Goal: Information Seeking & Learning: Learn about a topic

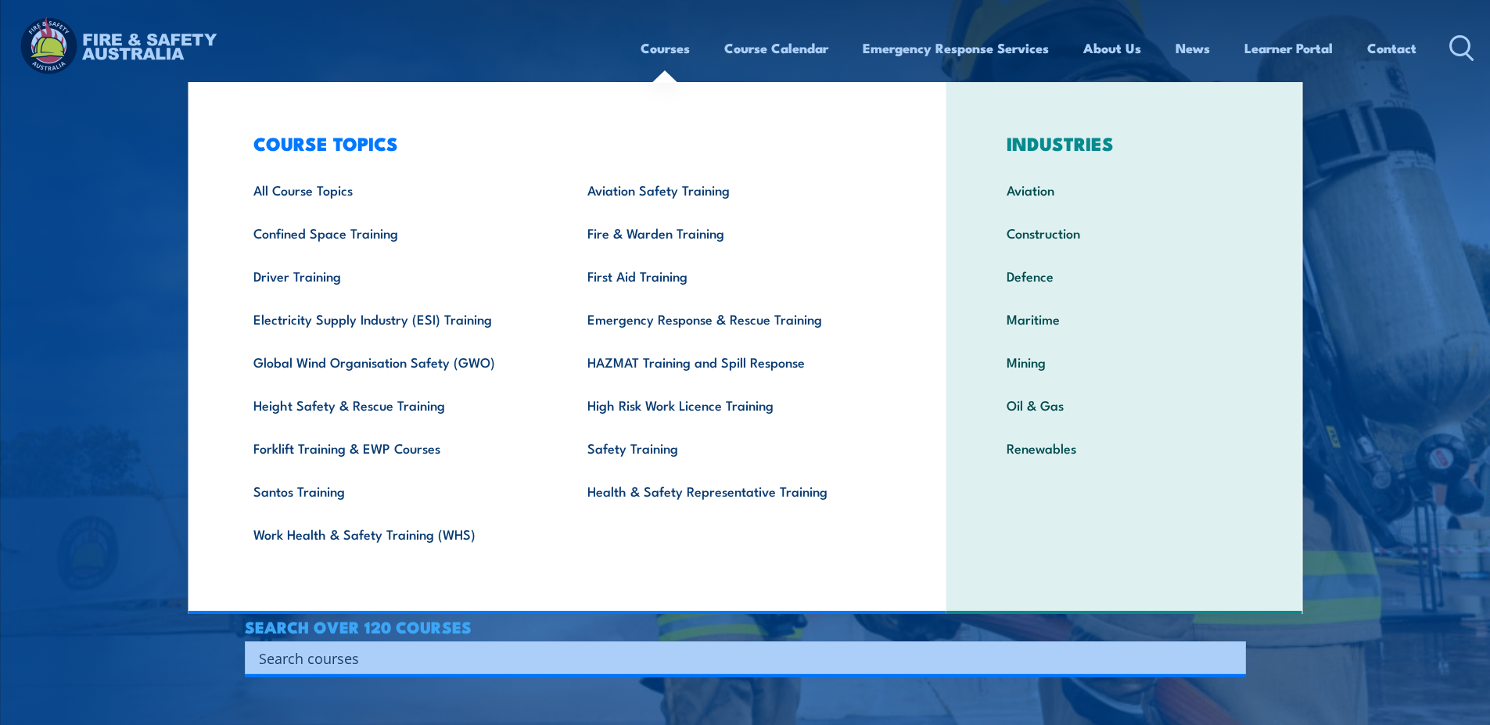
click at [669, 48] on link "Courses" at bounding box center [665, 47] width 49 height 41
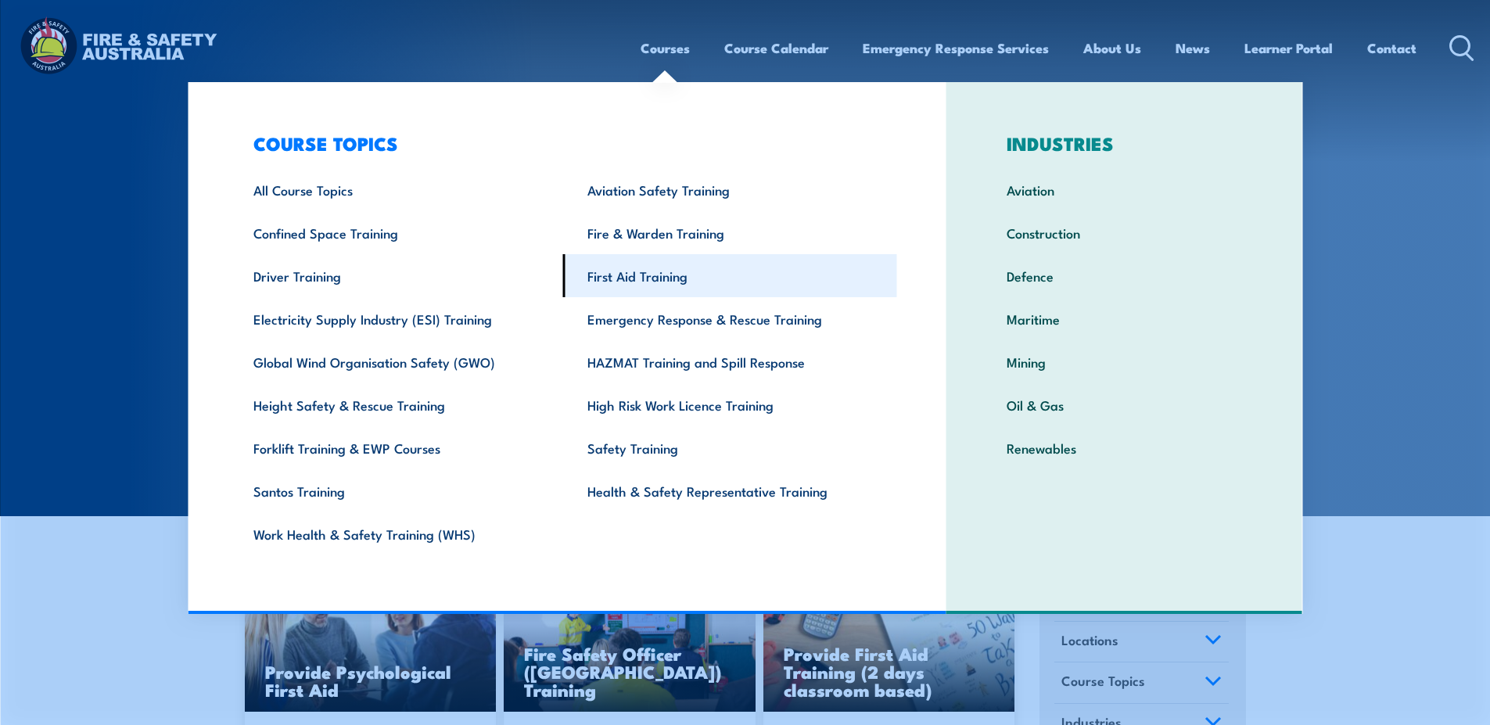
click at [631, 282] on link "First Aid Training" at bounding box center [730, 275] width 334 height 43
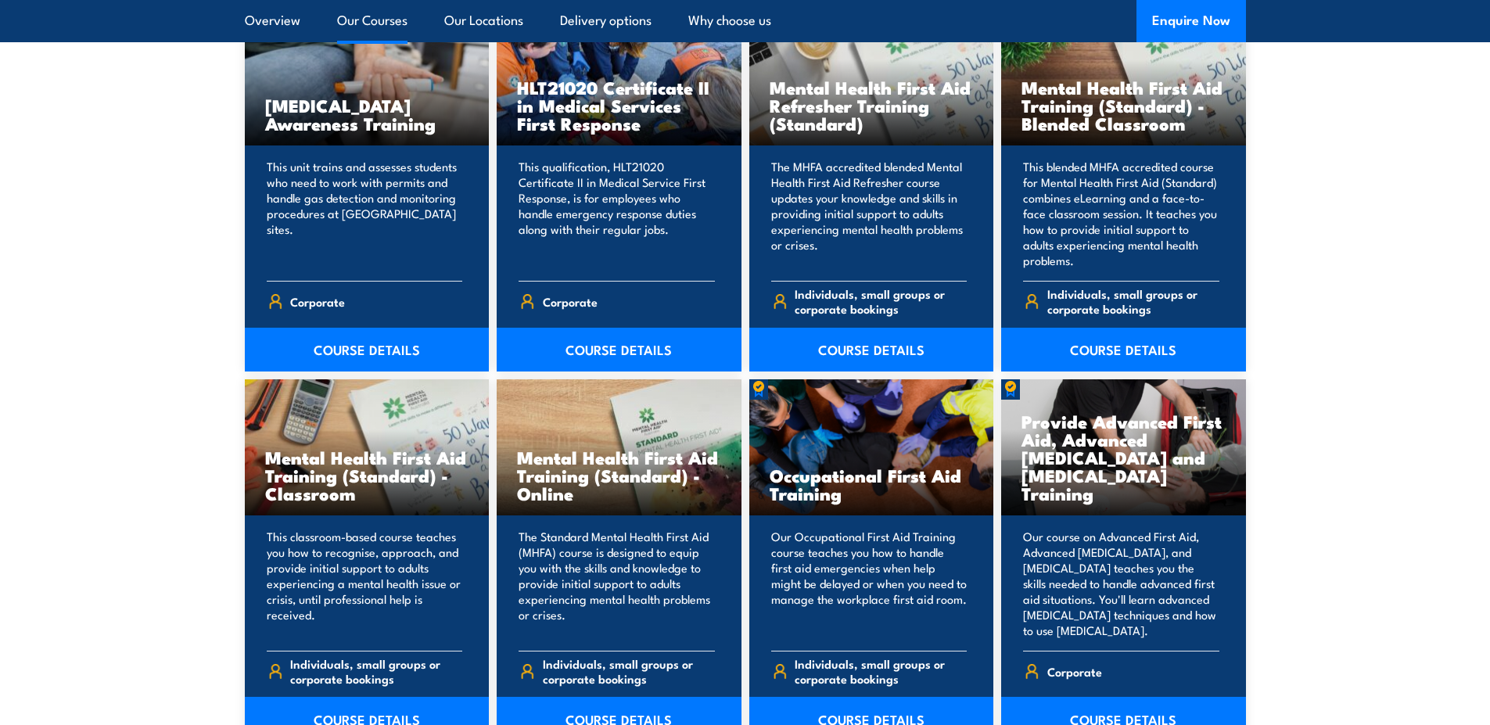
scroll to position [1330, 0]
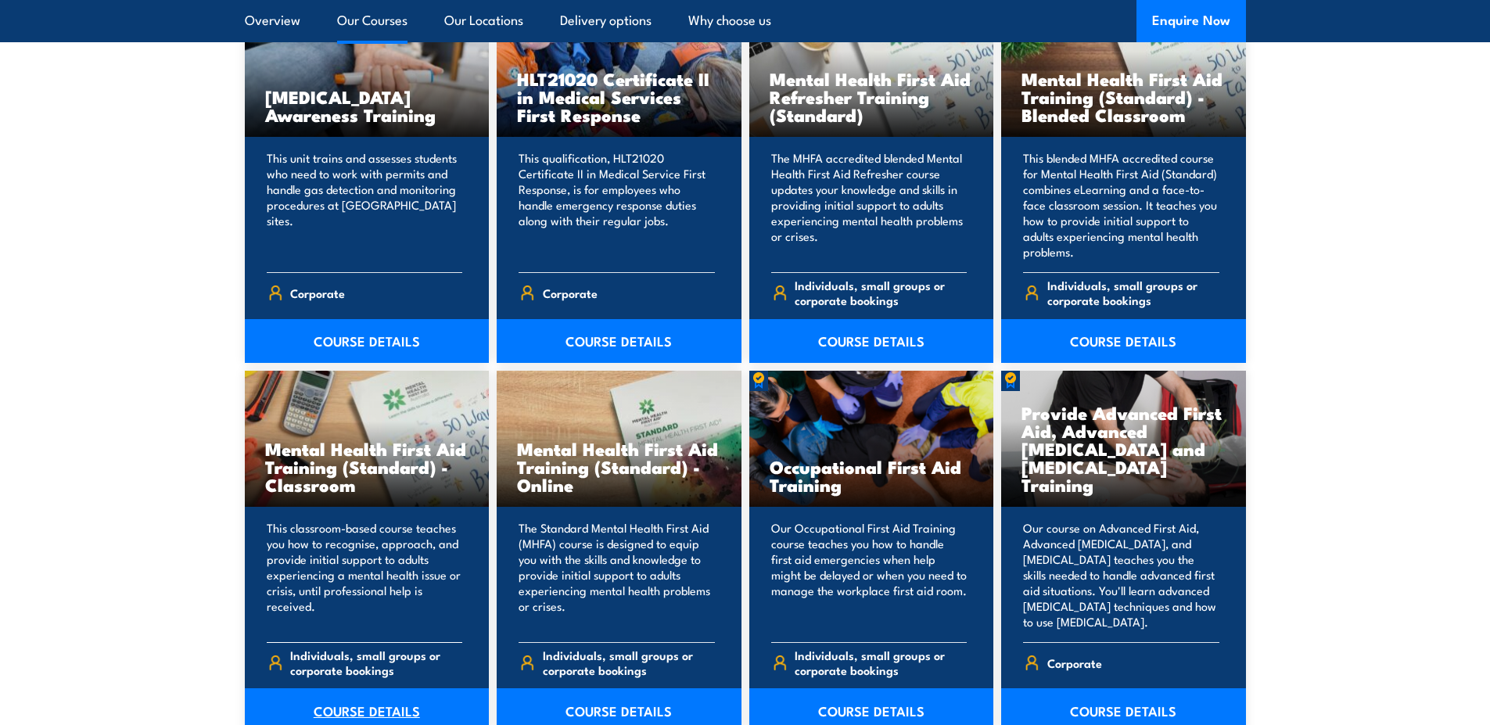
click at [381, 705] on link "COURSE DETAILS" at bounding box center [367, 710] width 245 height 44
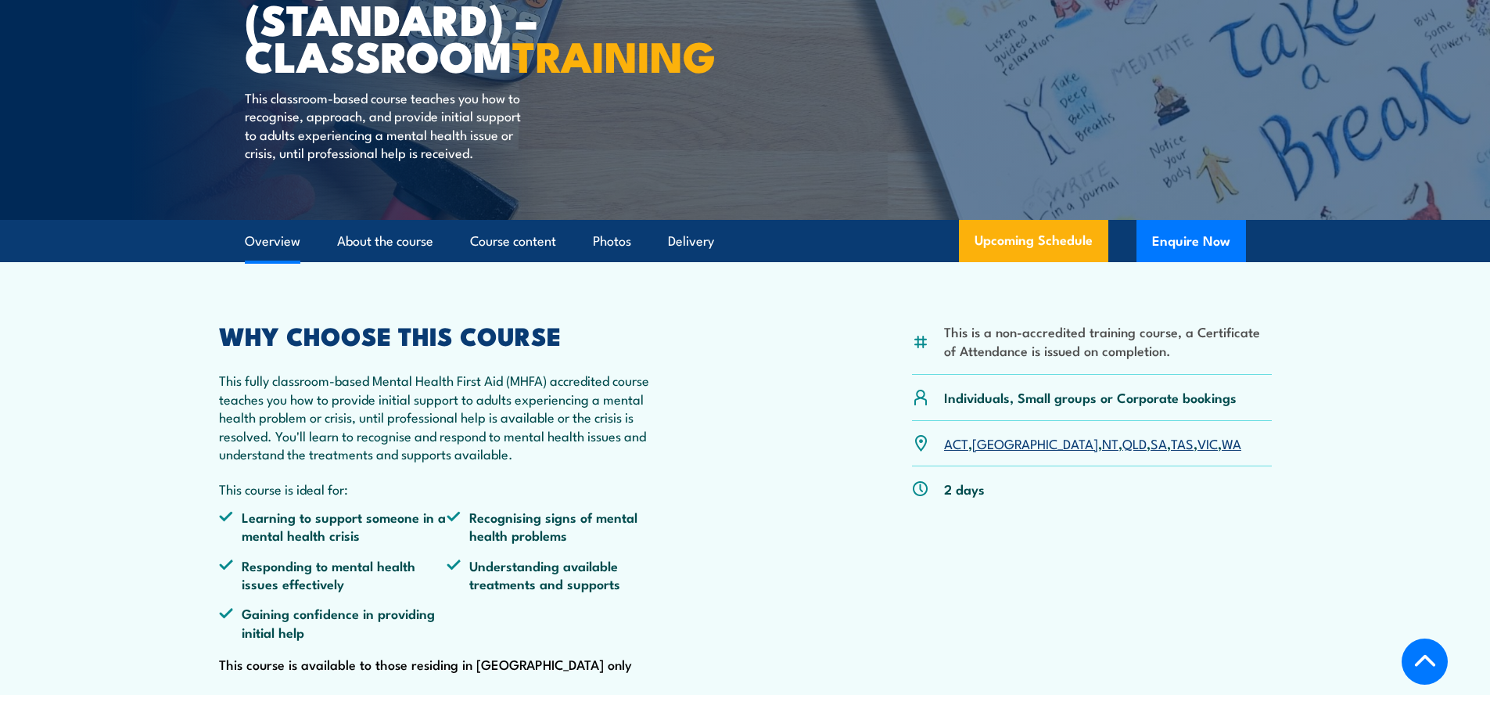
scroll to position [469, 0]
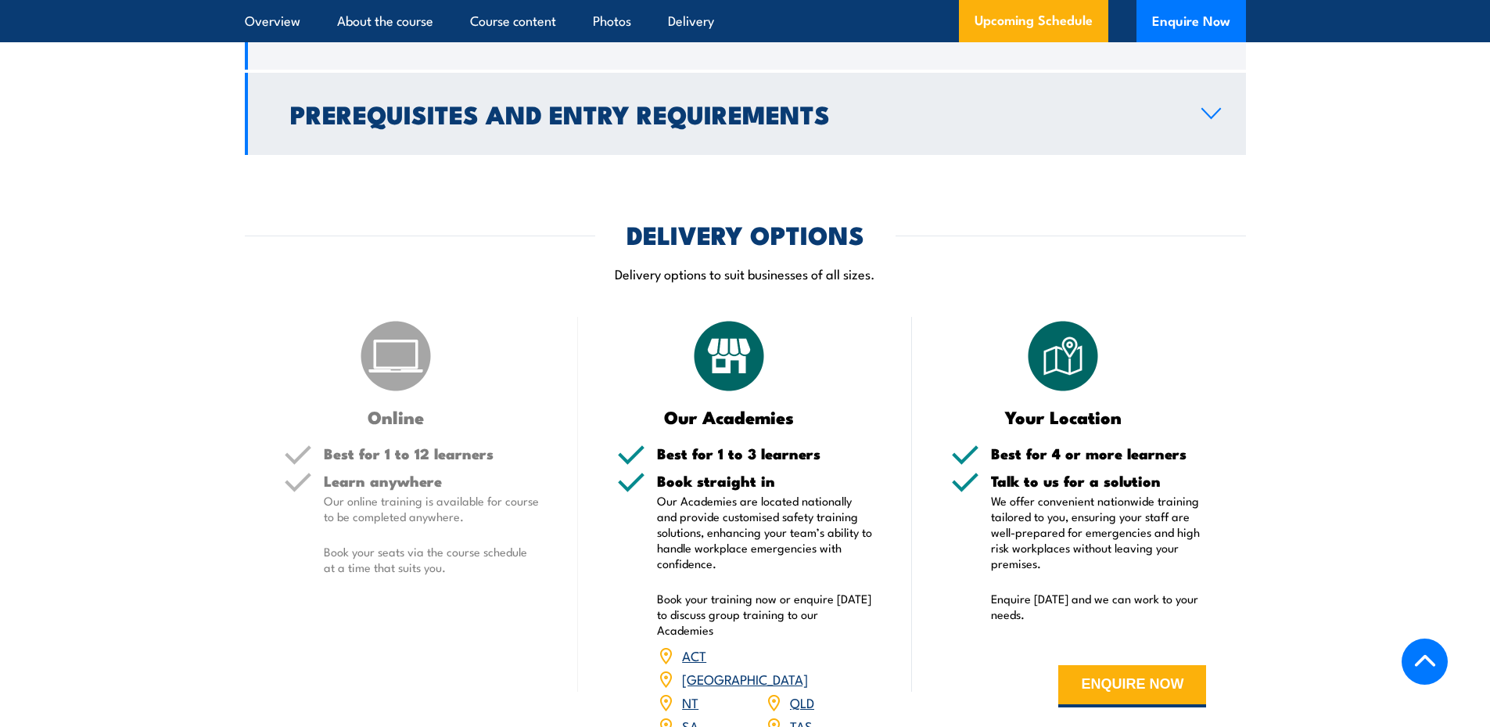
click at [1217, 142] on link "Prerequisites and Entry Requirements" at bounding box center [745, 114] width 1001 height 82
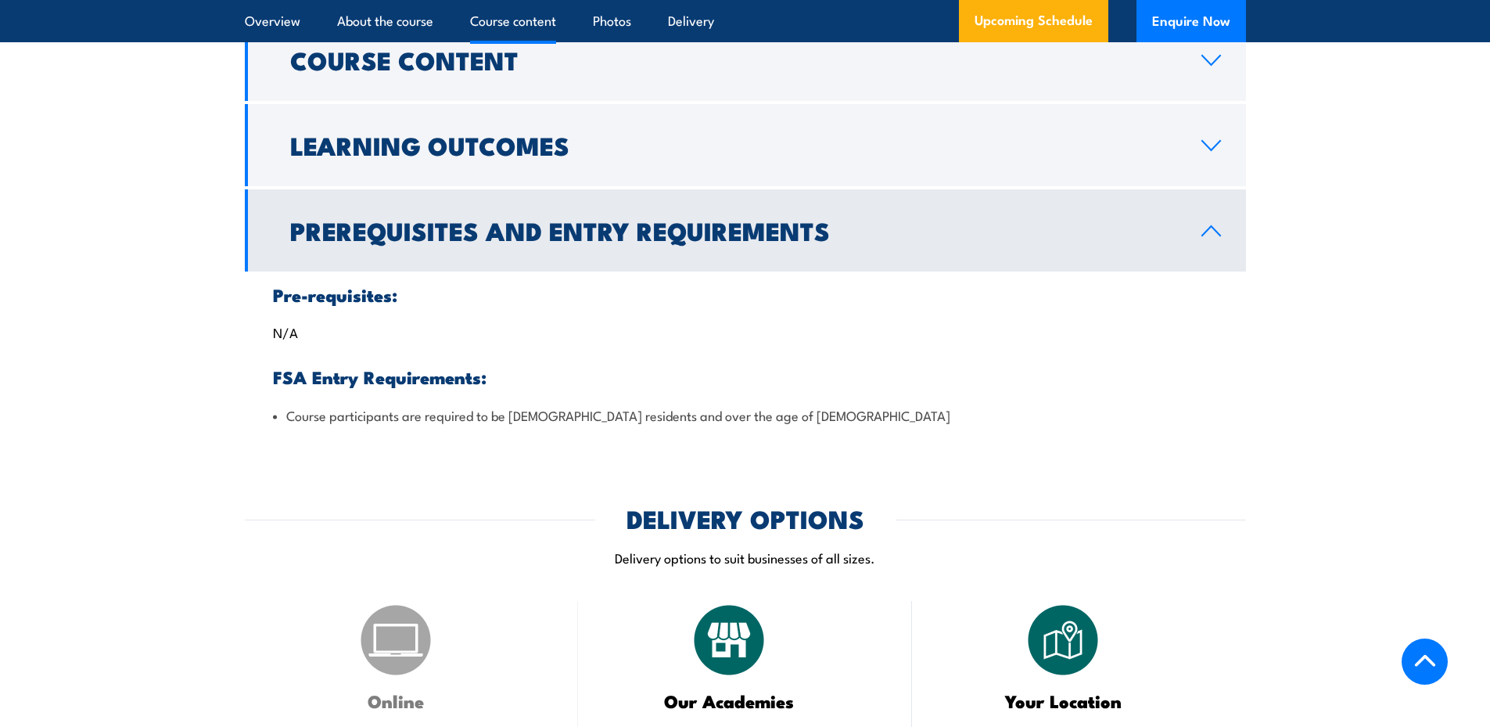
scroll to position [1499, 0]
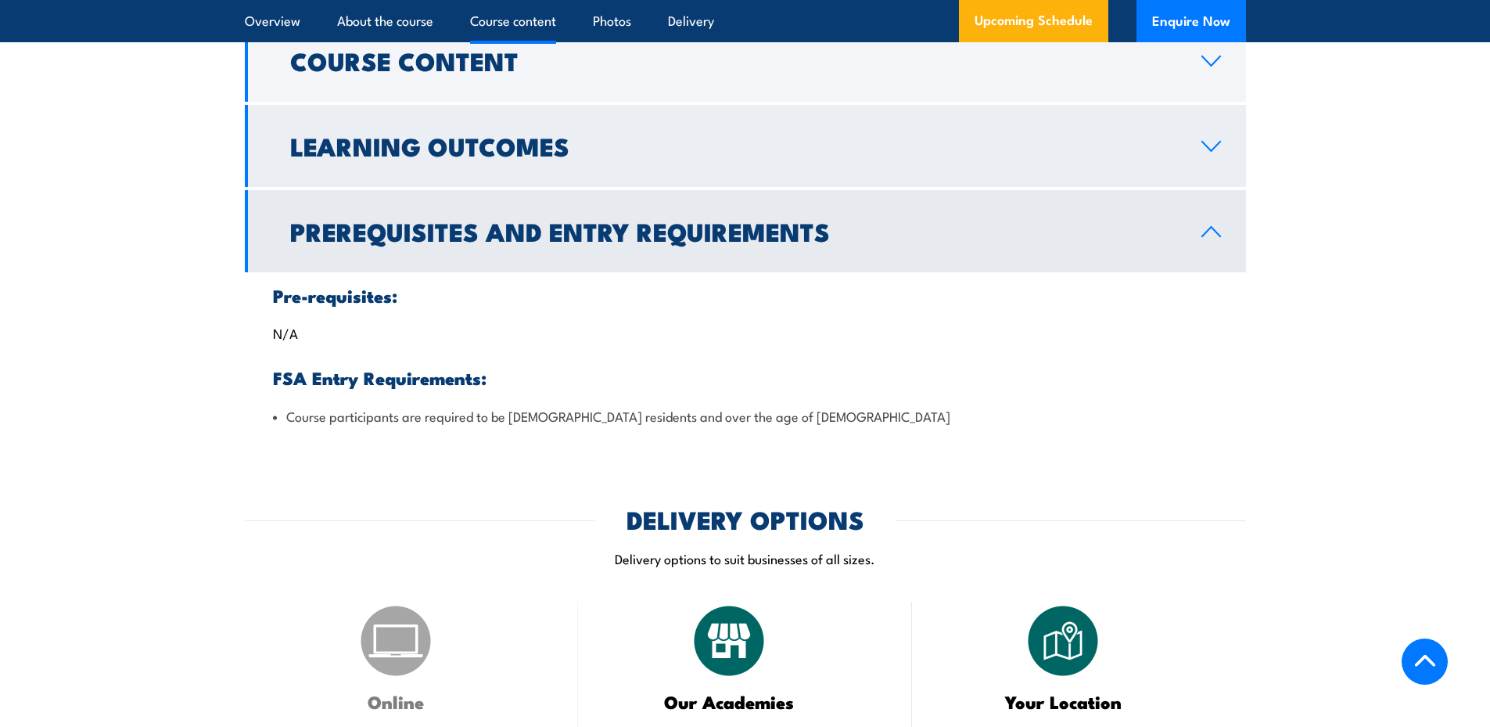
click at [1207, 169] on link "Learning Outcomes" at bounding box center [745, 146] width 1001 height 82
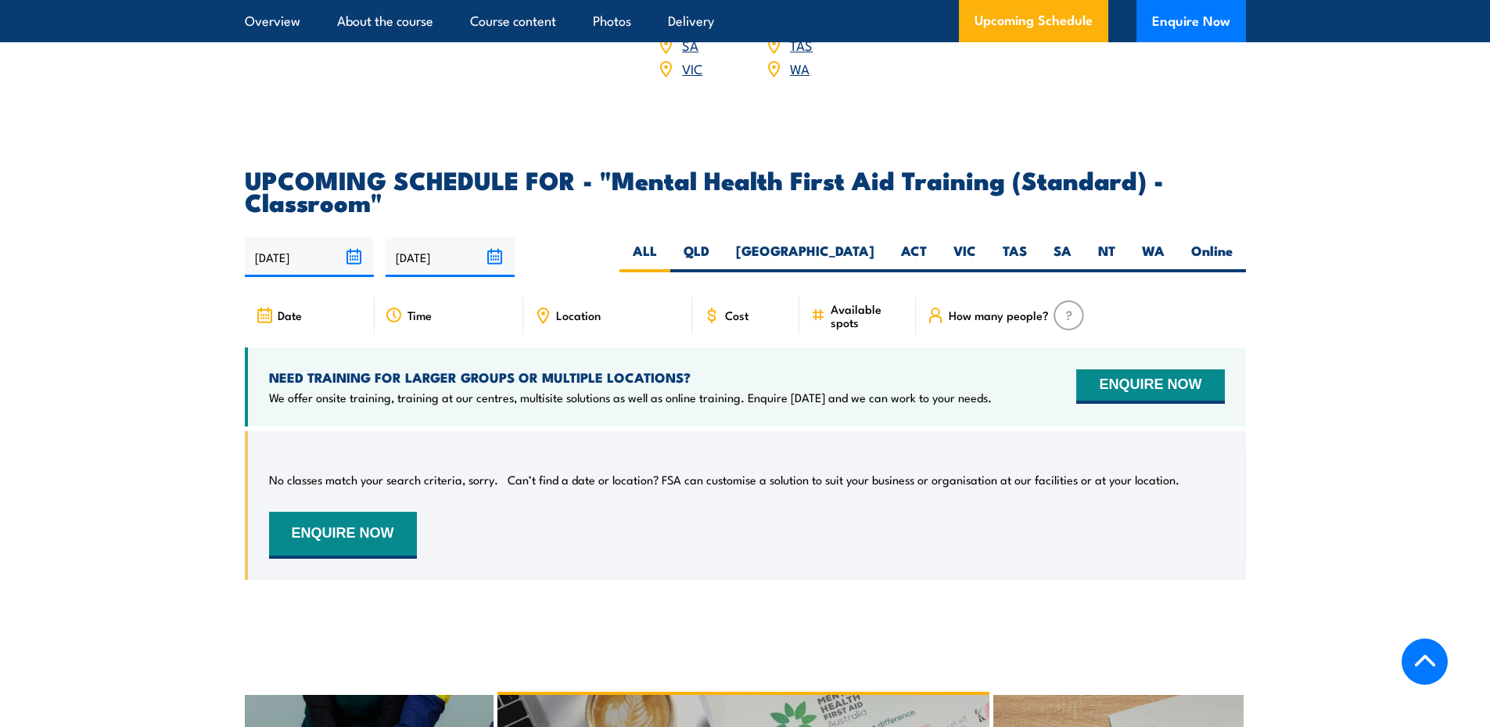
scroll to position [2360, 0]
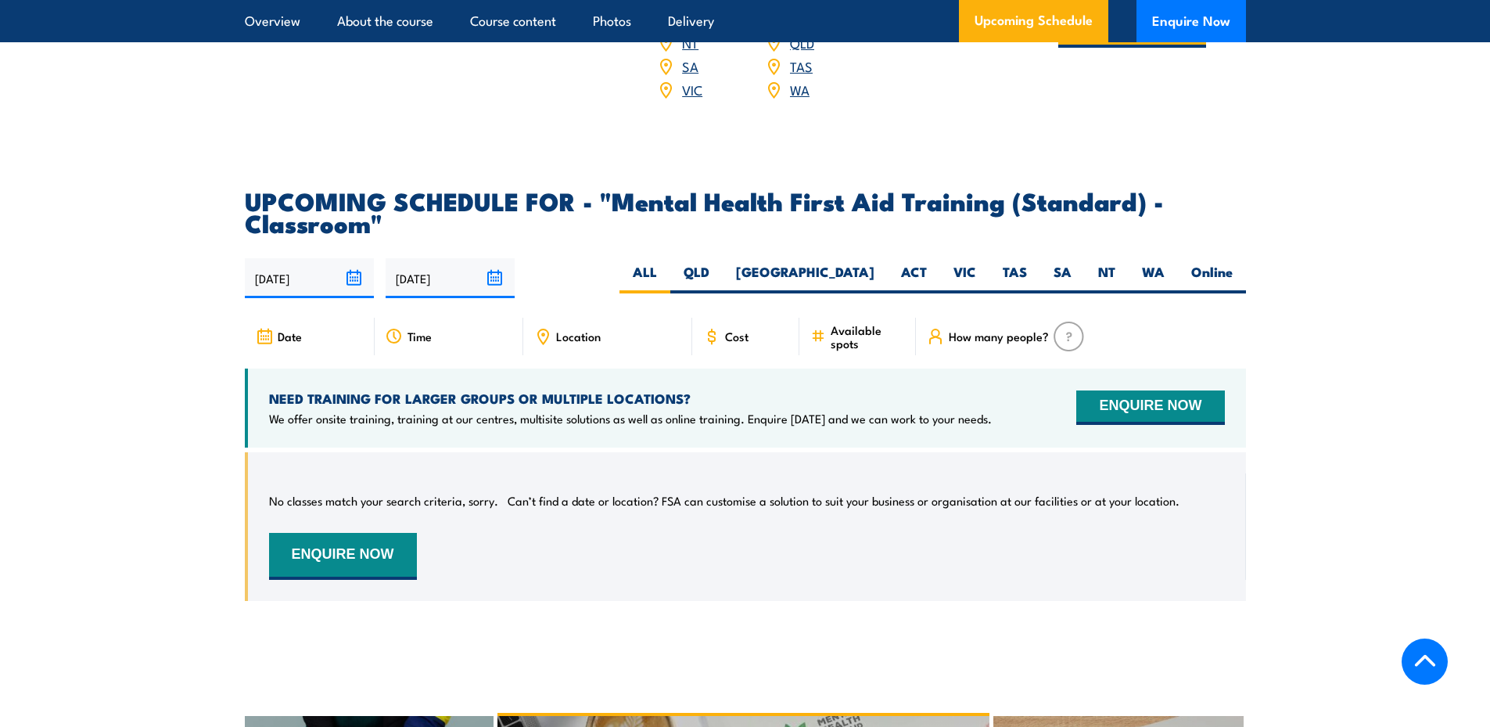
click at [740, 343] on span "Cost" at bounding box center [736, 335] width 23 height 13
click at [723, 279] on label "QLD" at bounding box center [696, 278] width 52 height 31
click at [720, 273] on input "QLD" at bounding box center [715, 268] width 10 height 10
radio input "true"
click at [851, 280] on label "NSW" at bounding box center [805, 278] width 165 height 31
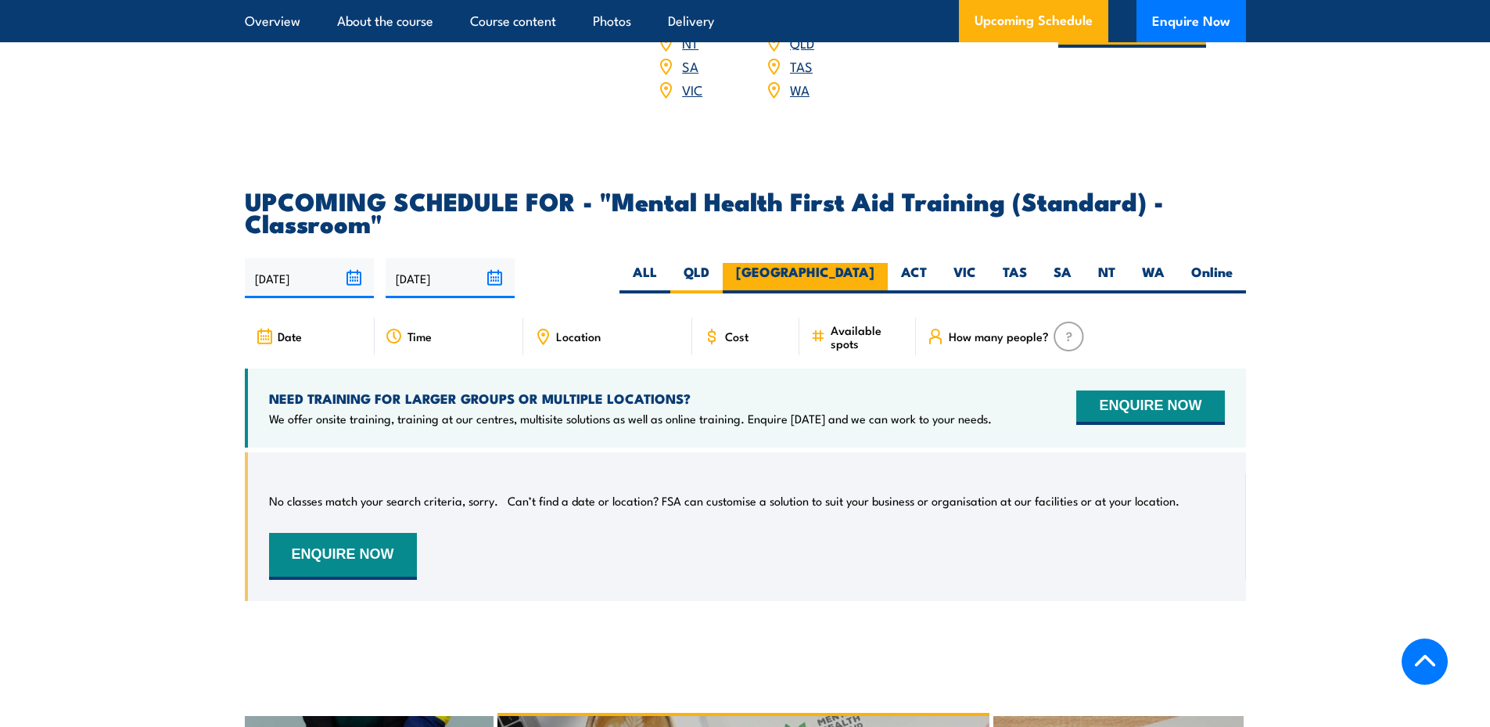
click at [875, 273] on input "NSW" at bounding box center [880, 268] width 10 height 10
radio input "true"
click at [914, 282] on label "ACT" at bounding box center [914, 278] width 52 height 31
click at [927, 273] on input "ACT" at bounding box center [932, 268] width 10 height 10
radio input "true"
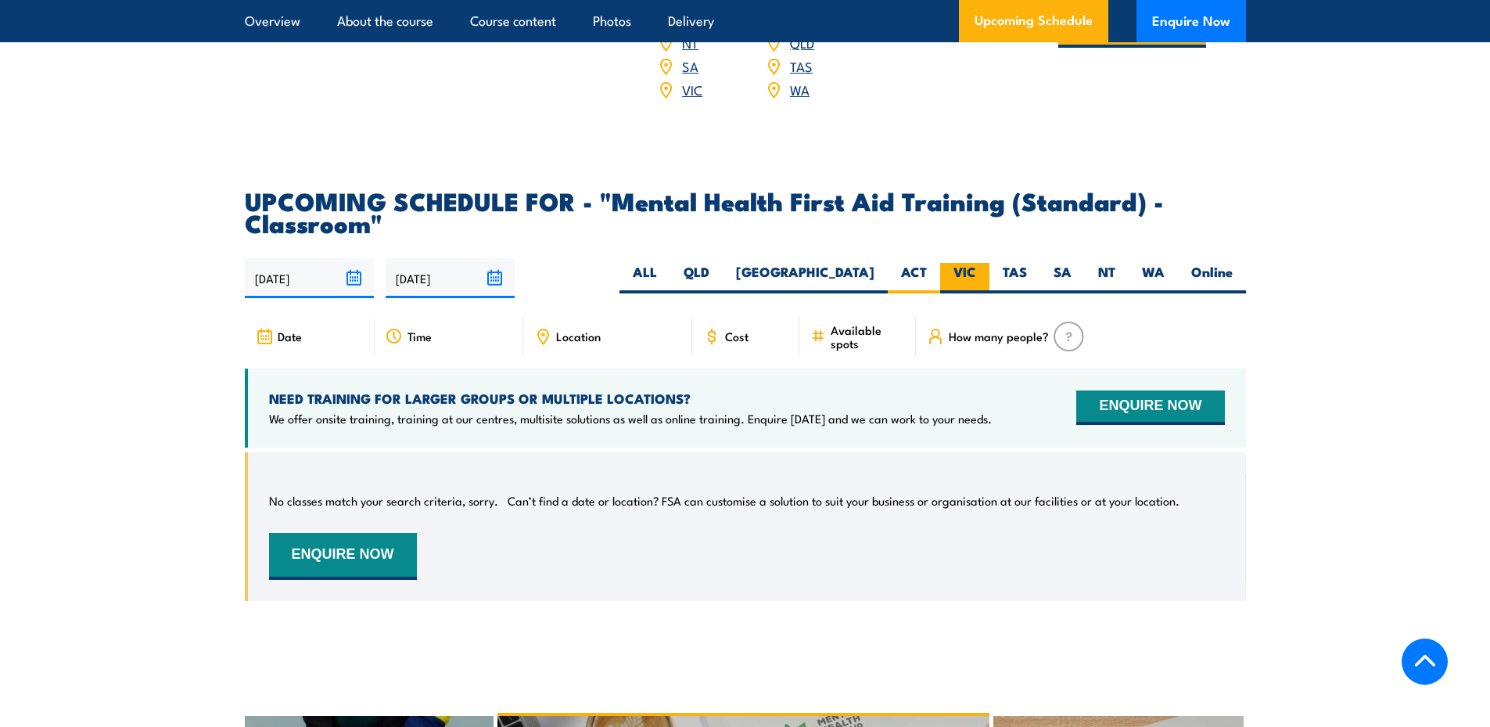
click at [975, 282] on label "VIC" at bounding box center [964, 278] width 49 height 31
click at [976, 273] on input "VIC" at bounding box center [981, 268] width 10 height 10
radio input "true"
click at [1005, 282] on label "TAS" at bounding box center [1015, 278] width 51 height 31
click at [1027, 273] on input "TAS" at bounding box center [1032, 268] width 10 height 10
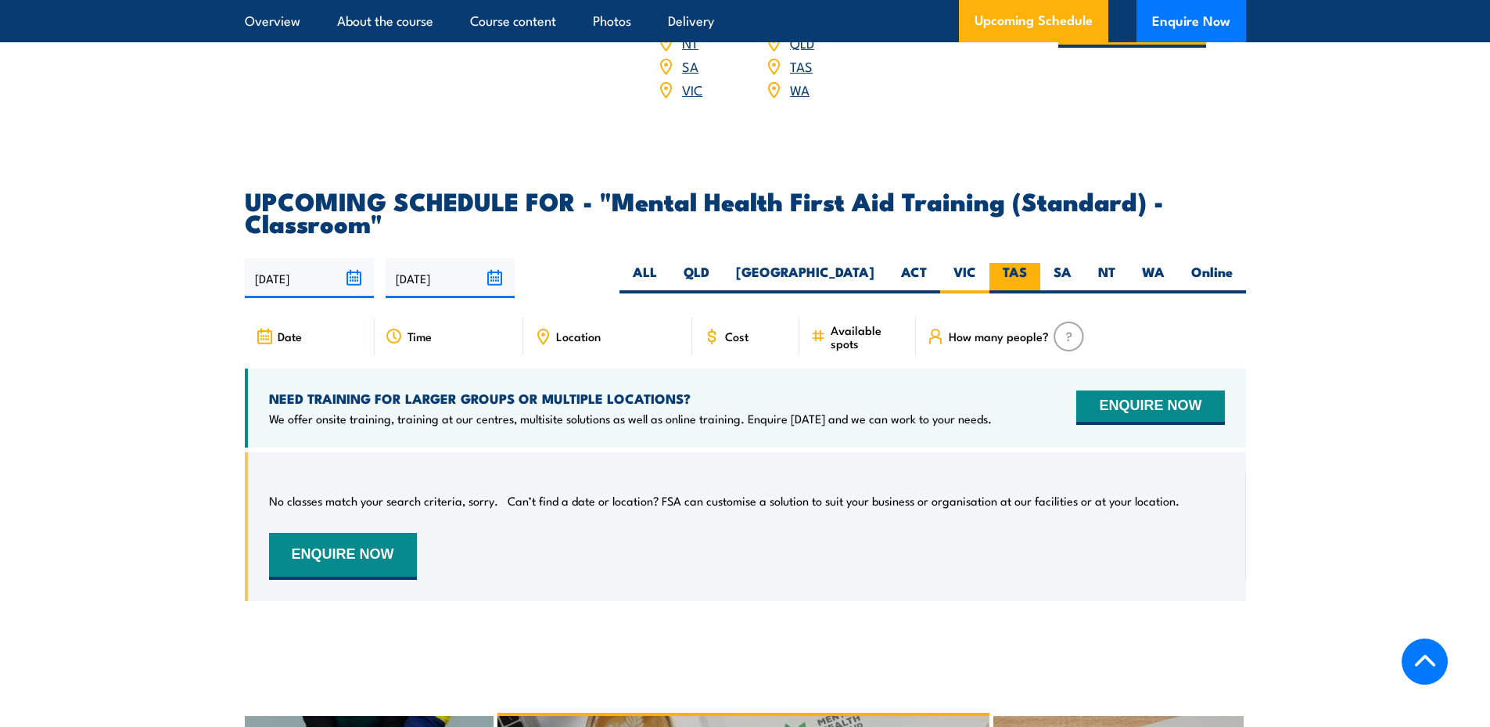
radio input "true"
click at [1077, 287] on label "SA" at bounding box center [1063, 278] width 45 height 31
click at [1077, 273] on input "SA" at bounding box center [1077, 268] width 10 height 10
radio input "true"
click at [1102, 284] on label "NT" at bounding box center [1107, 278] width 44 height 31
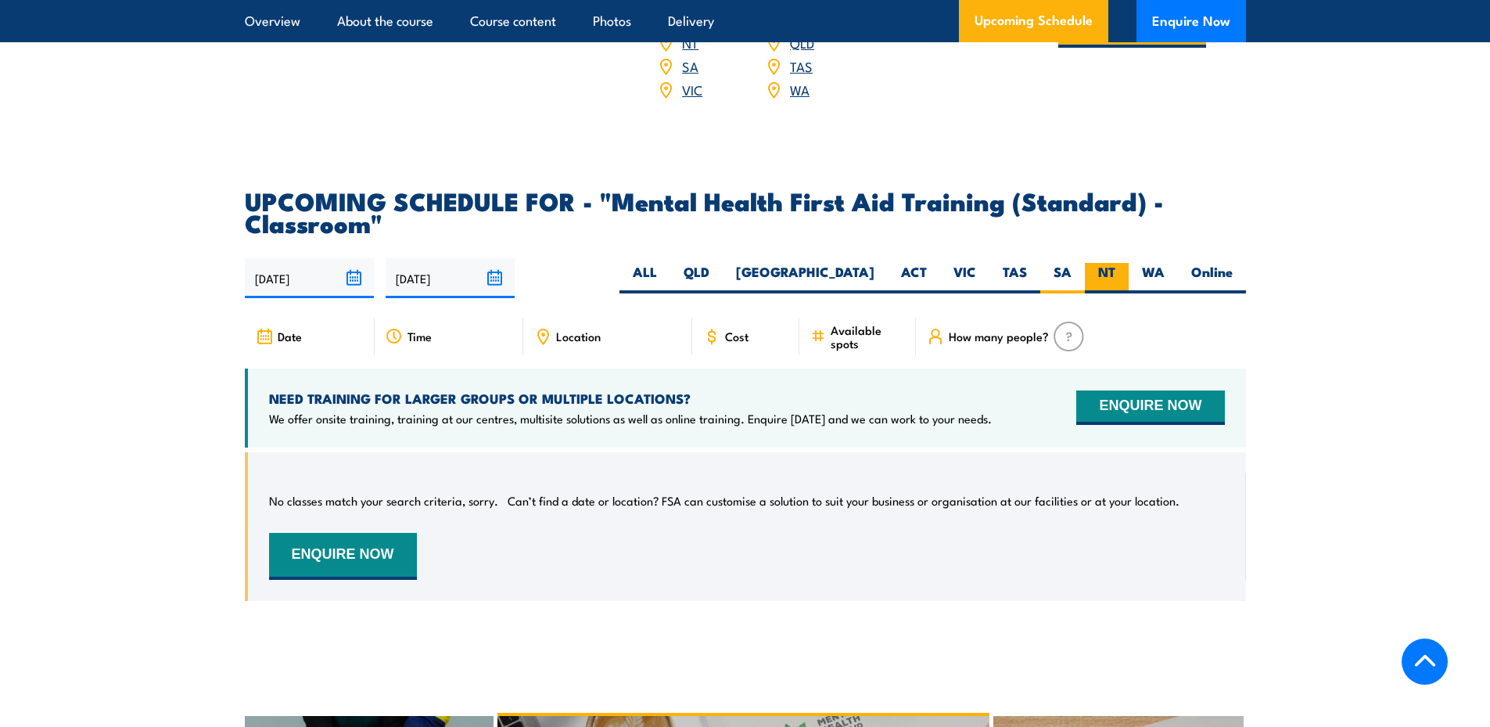
click at [1116, 273] on input "NT" at bounding box center [1121, 268] width 10 height 10
radio input "true"
click at [1078, 287] on label "SA" at bounding box center [1063, 278] width 45 height 31
click at [1078, 273] on input "SA" at bounding box center [1077, 268] width 10 height 10
radio input "true"
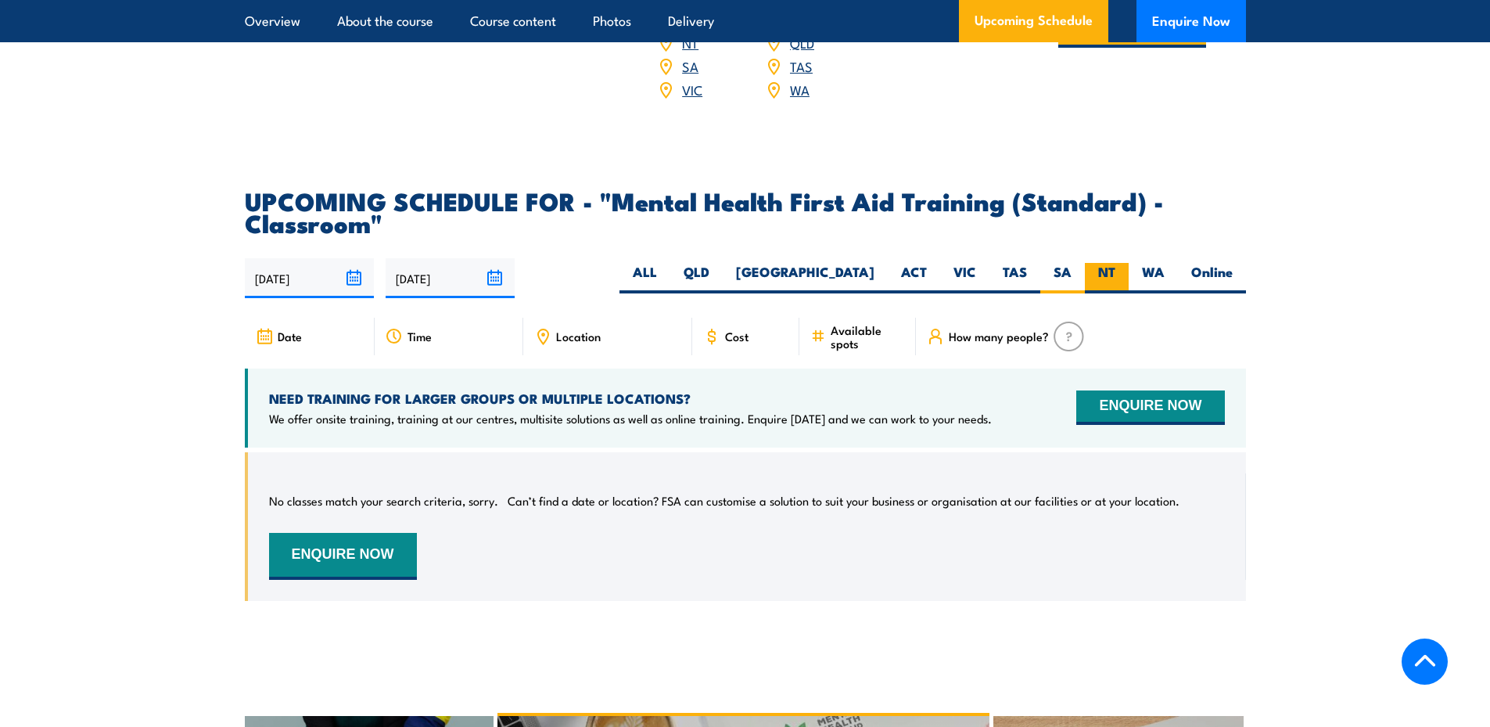
click at [1115, 281] on label "NT" at bounding box center [1107, 278] width 44 height 31
click at [1116, 273] on input "NT" at bounding box center [1121, 268] width 10 height 10
radio input "true"
click at [1150, 278] on label "WA" at bounding box center [1153, 278] width 49 height 31
click at [1165, 273] on input "WA" at bounding box center [1170, 268] width 10 height 10
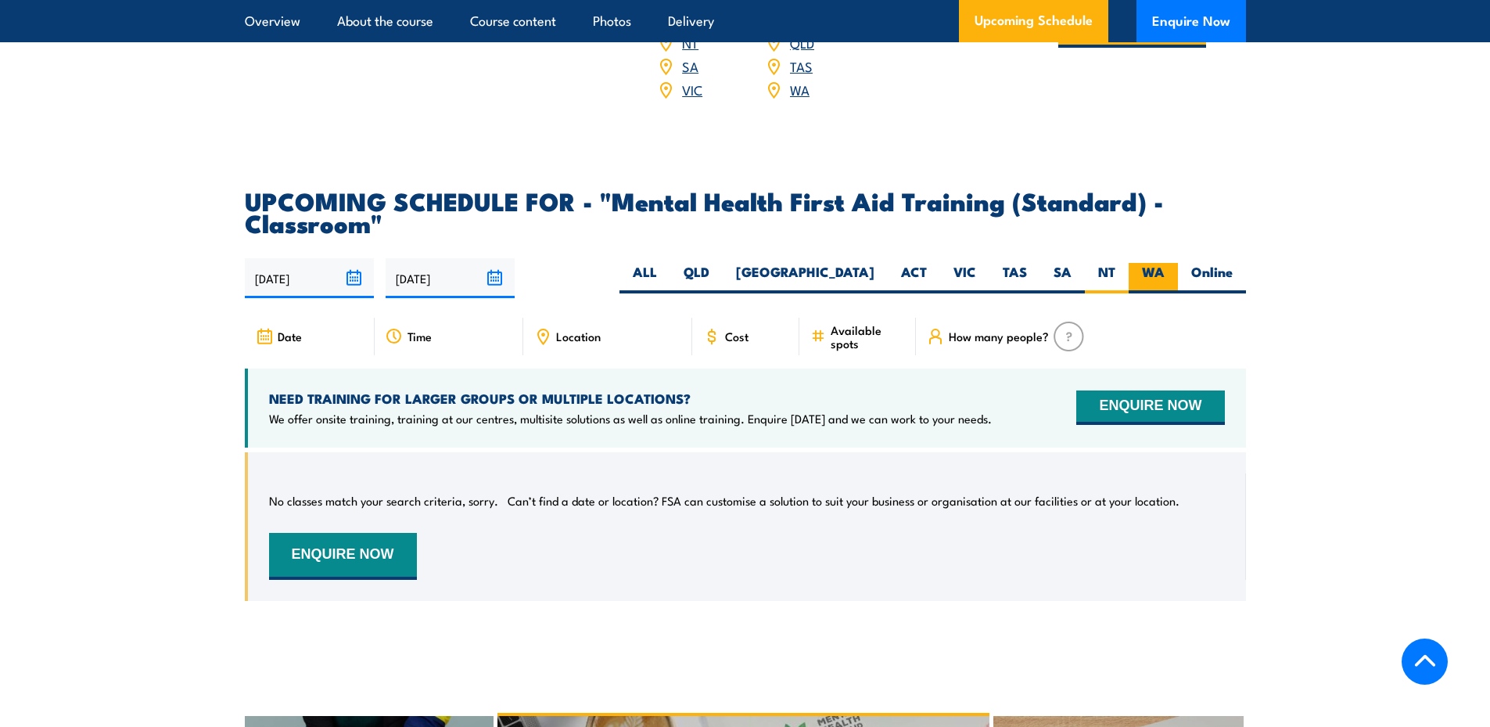
radio input "true"
click at [1210, 279] on label "Online" at bounding box center [1212, 278] width 68 height 31
click at [1233, 273] on input "Online" at bounding box center [1238, 268] width 10 height 10
radio input "true"
click at [670, 283] on label "ALL" at bounding box center [645, 278] width 51 height 31
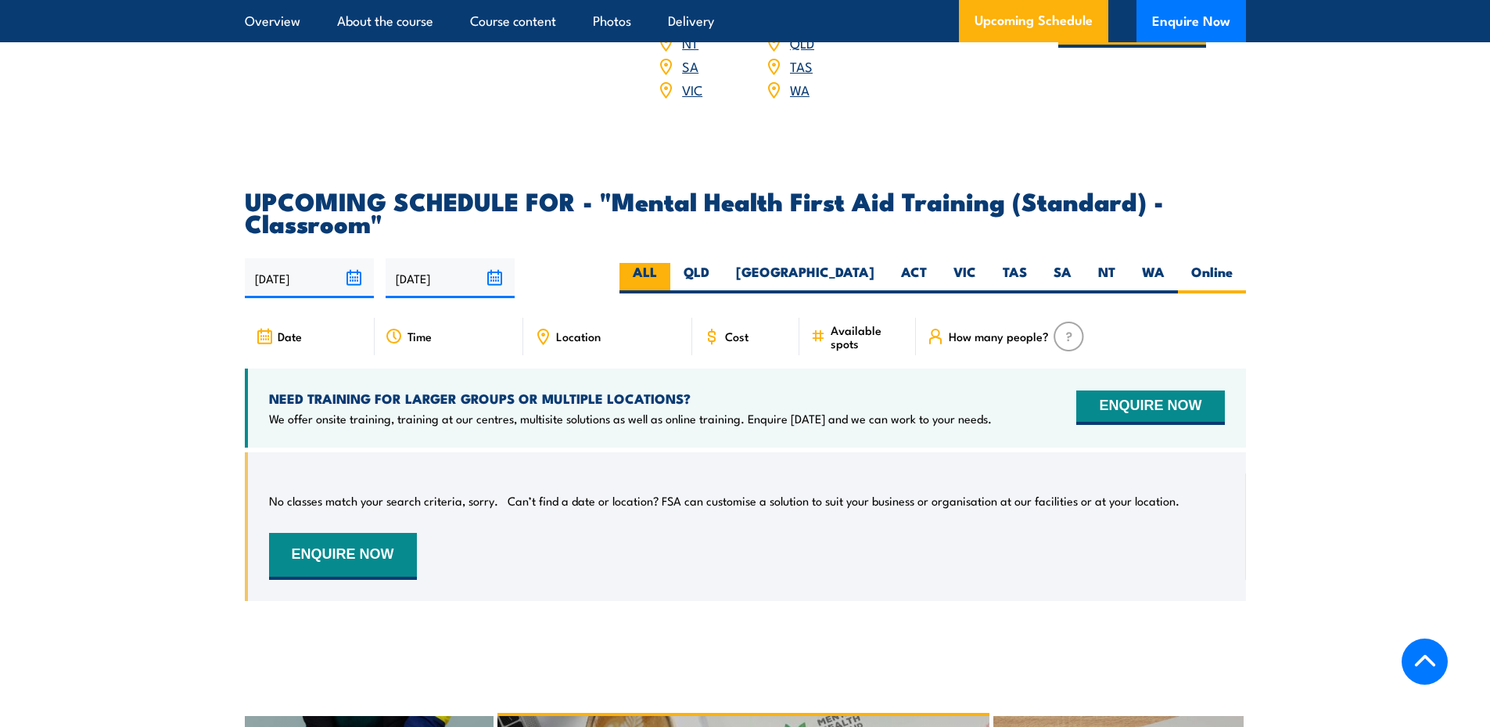
click at [667, 273] on input "ALL" at bounding box center [662, 268] width 10 height 10
radio input "true"
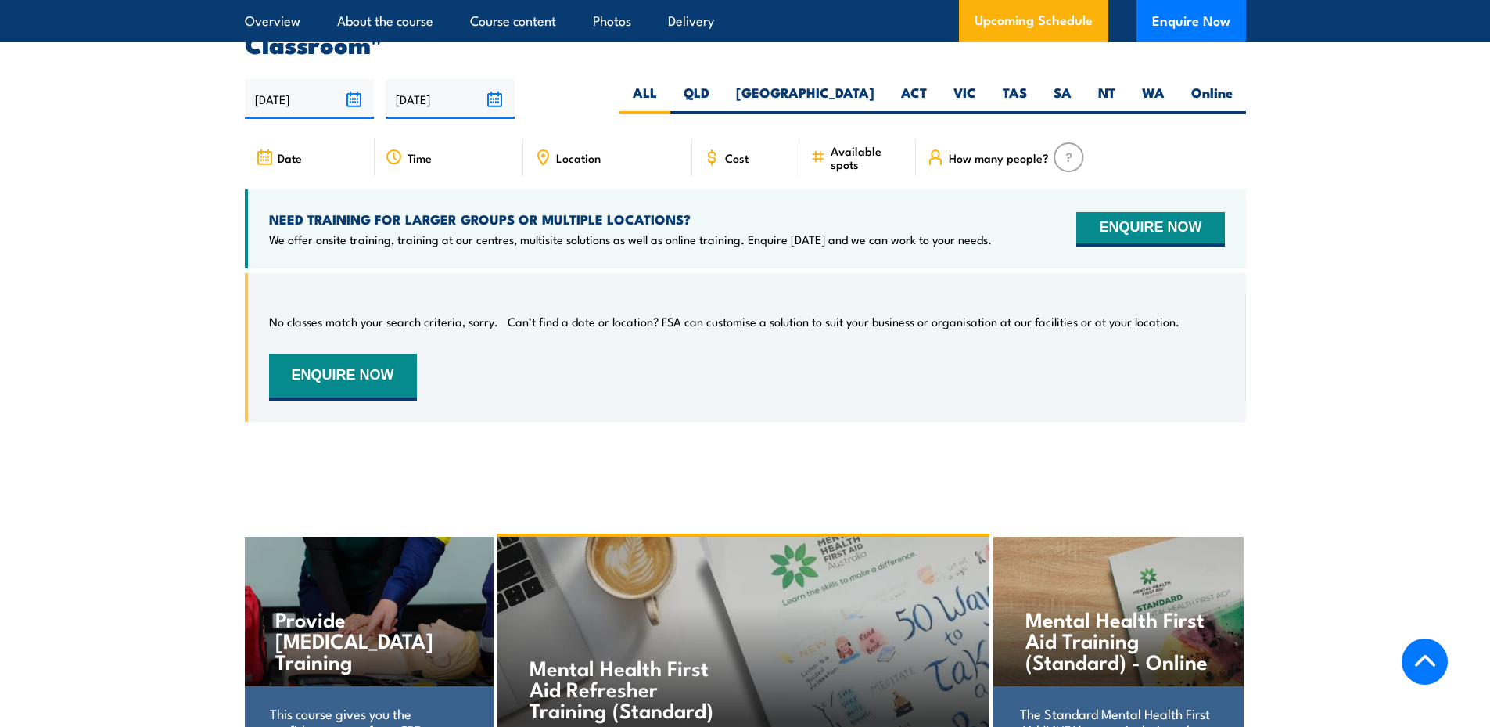
scroll to position [2818, 0]
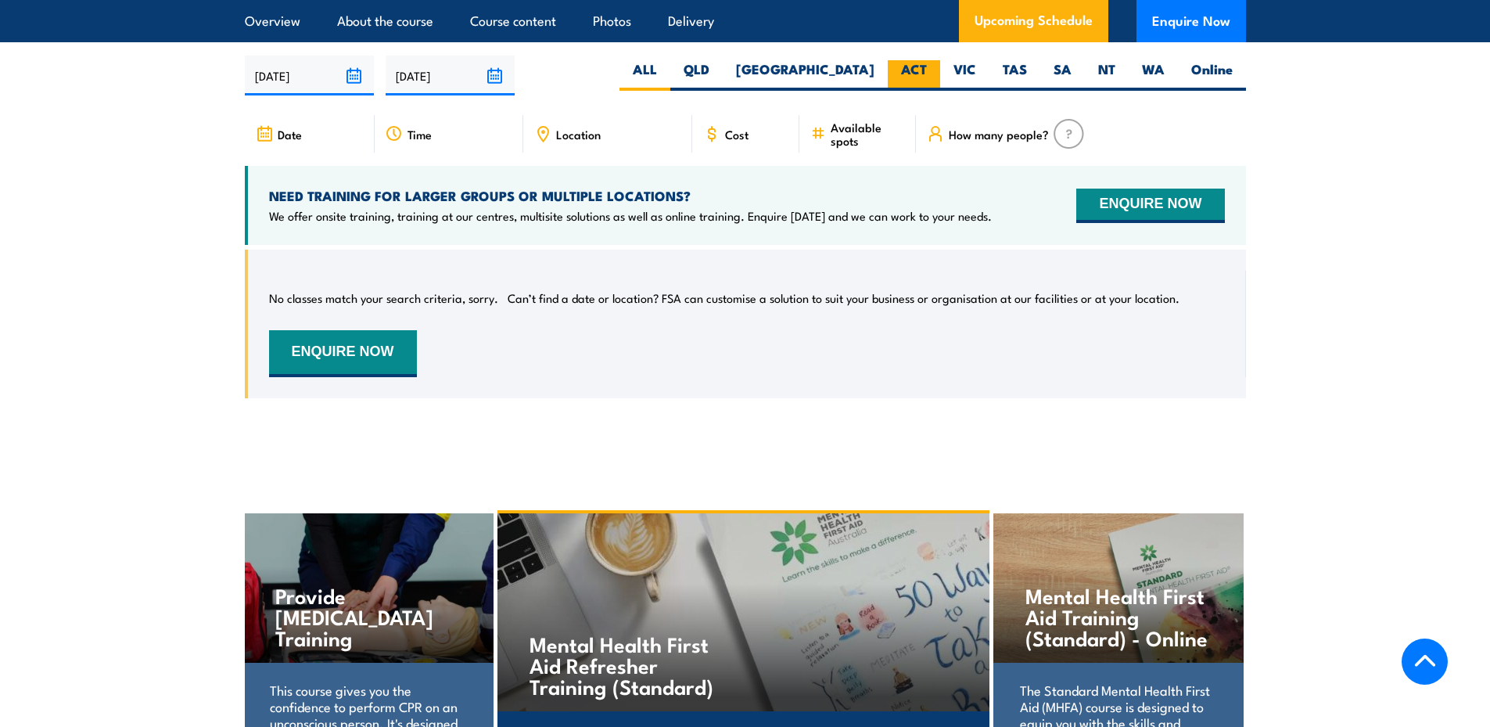
click at [925, 80] on label "ACT" at bounding box center [914, 75] width 52 height 31
click at [927, 70] on input "ACT" at bounding box center [932, 65] width 10 height 10
radio input "true"
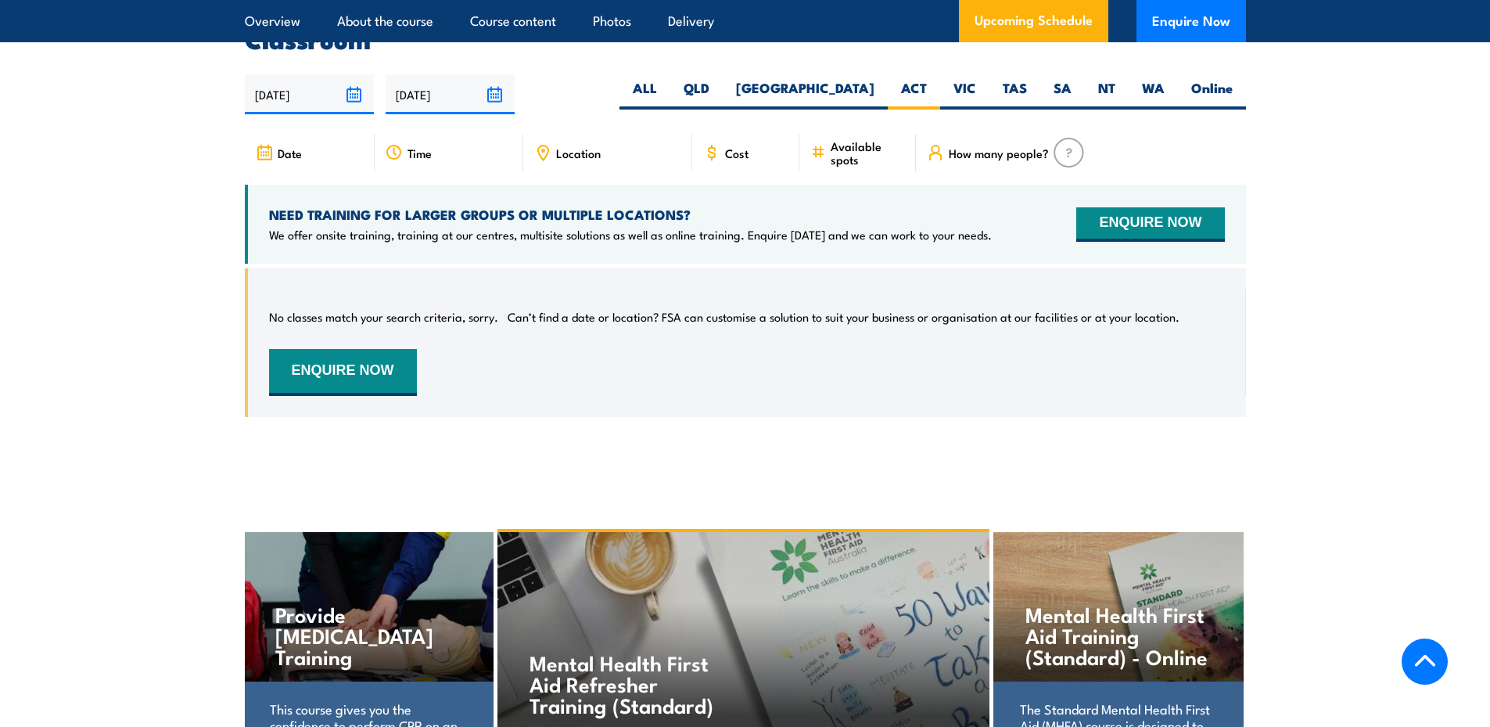
scroll to position [2818, 0]
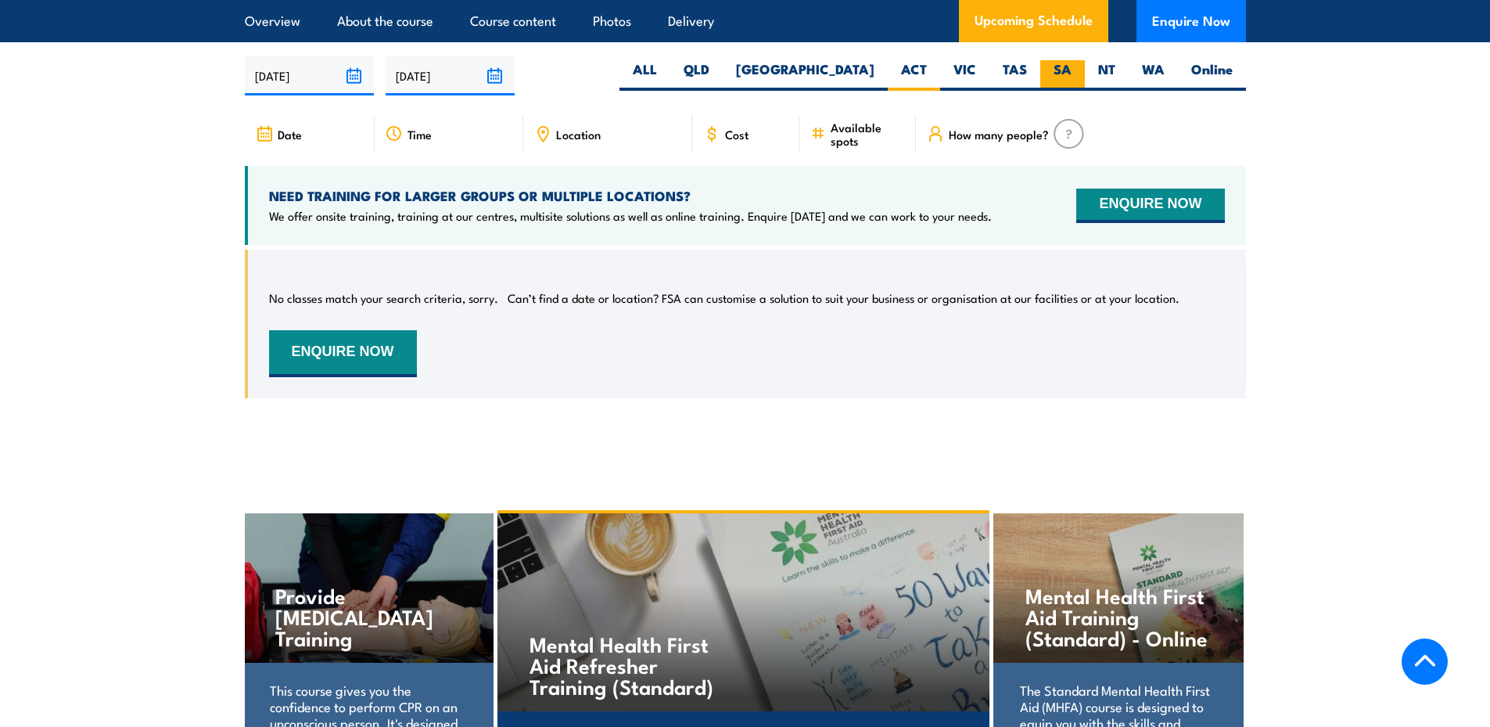
click at [1056, 85] on label "SA" at bounding box center [1063, 75] width 45 height 31
click at [1072, 70] on input "SA" at bounding box center [1077, 65] width 10 height 10
radio input "true"
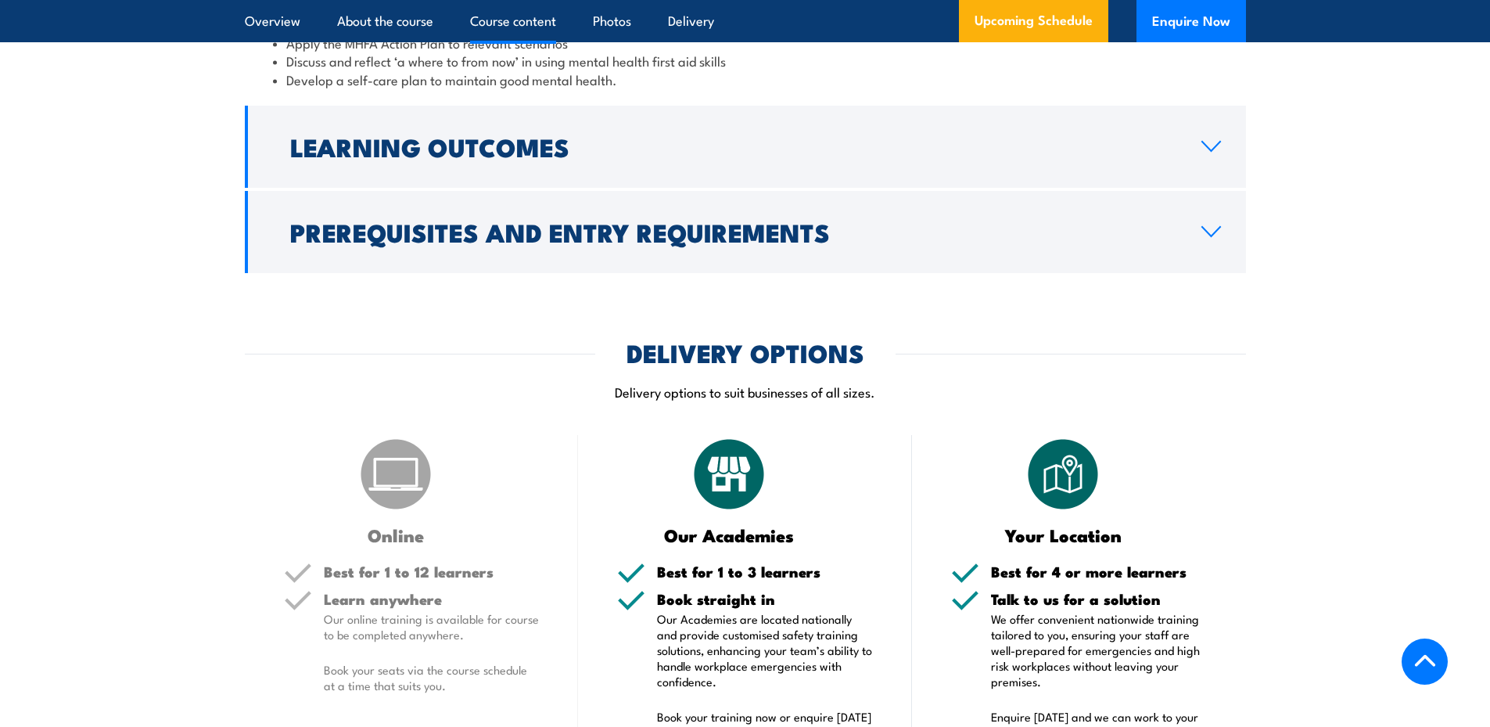
scroll to position [1879, 0]
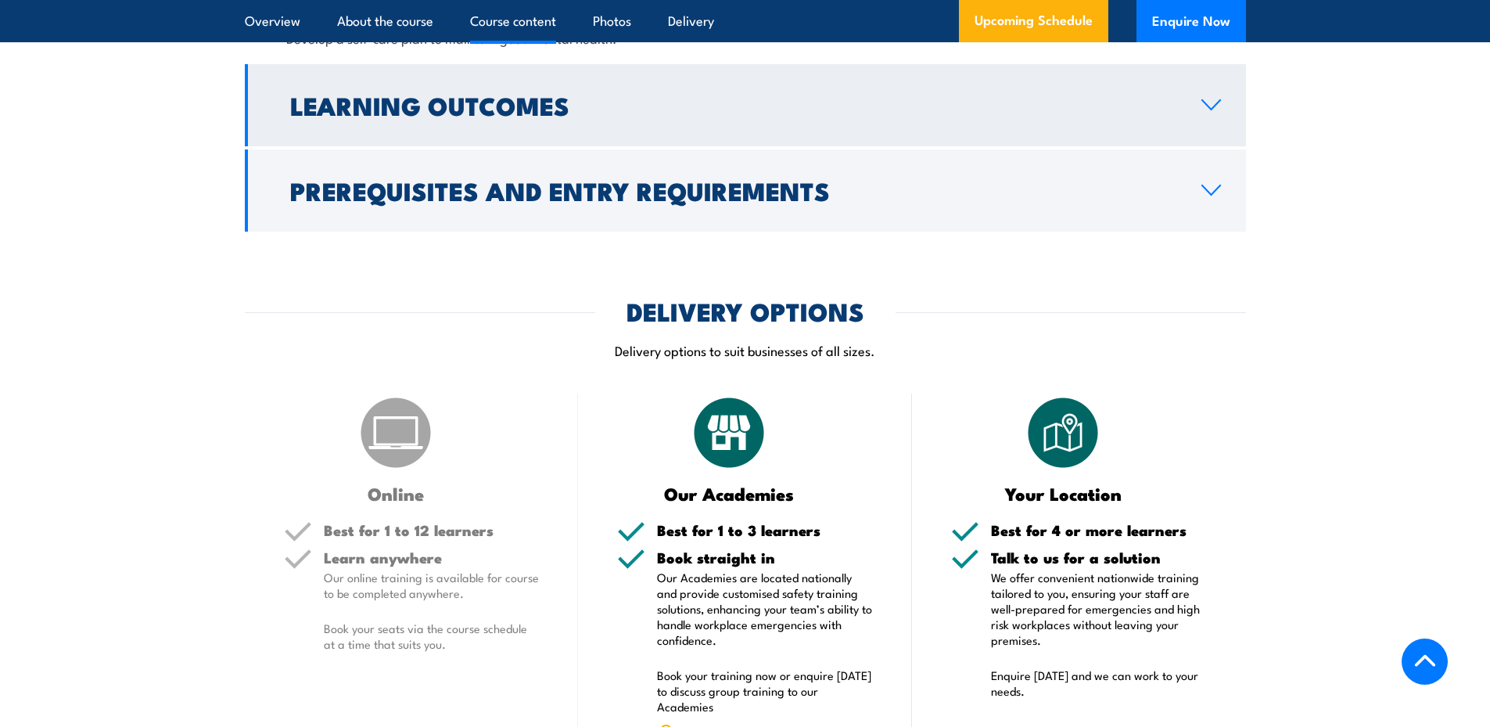
click at [1203, 111] on icon at bounding box center [1211, 105] width 21 height 13
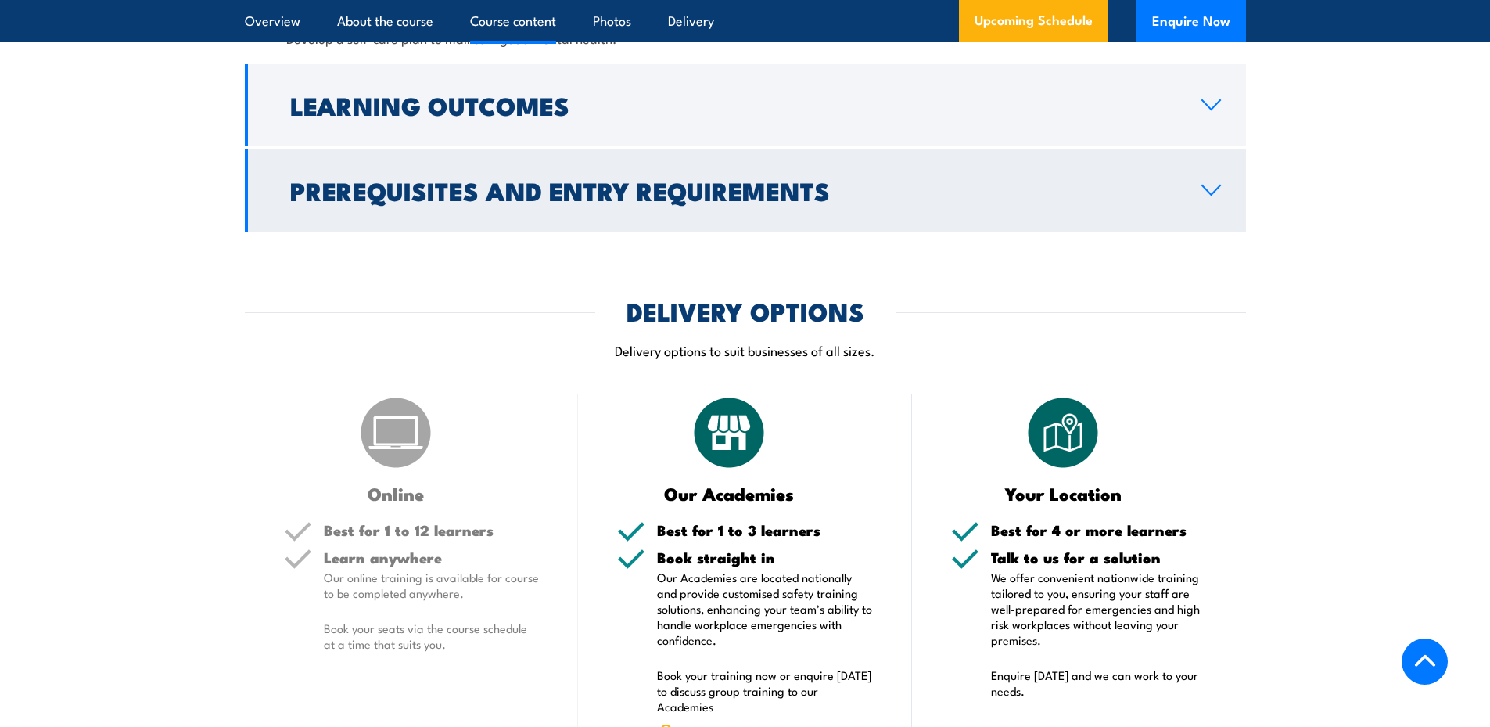
scroll to position [1706, 0]
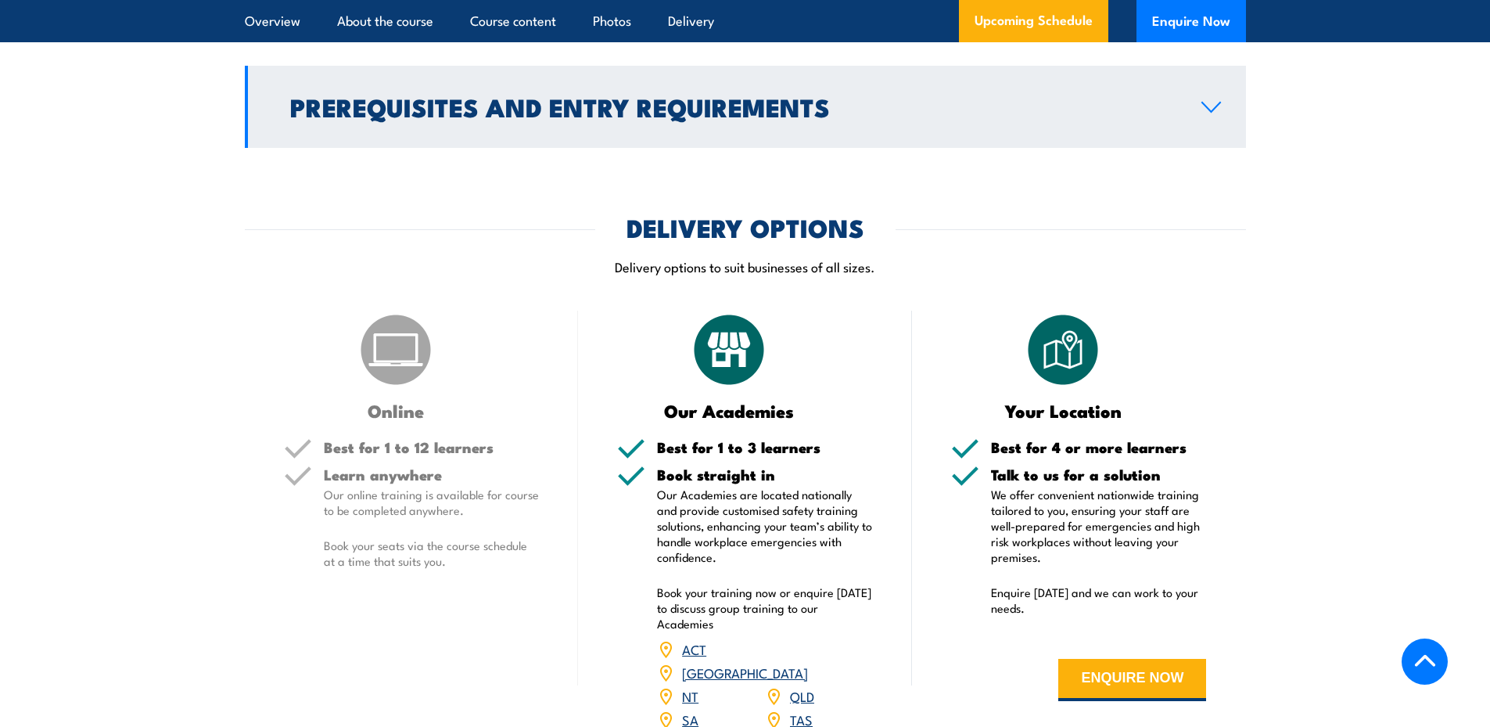
click at [1211, 113] on icon at bounding box center [1211, 107] width 21 height 13
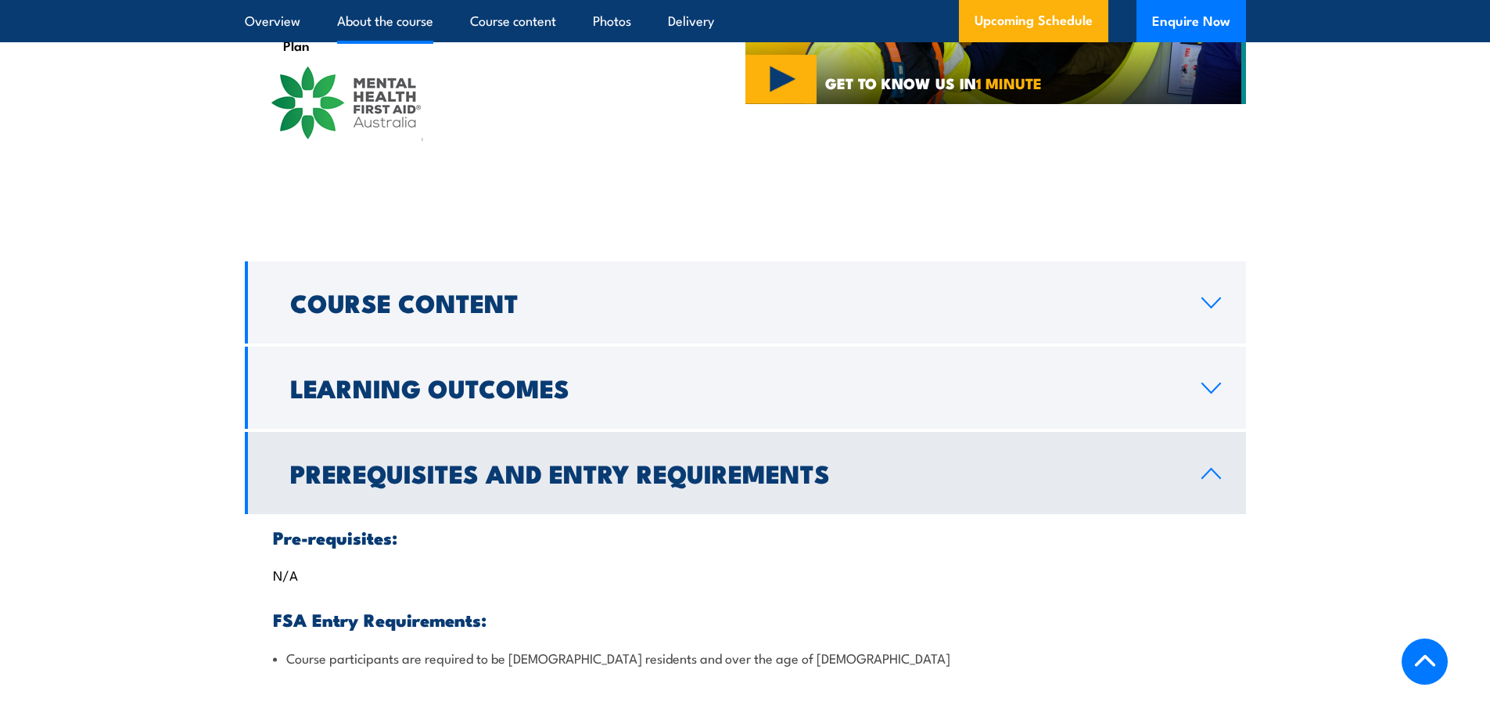
scroll to position [1237, 0]
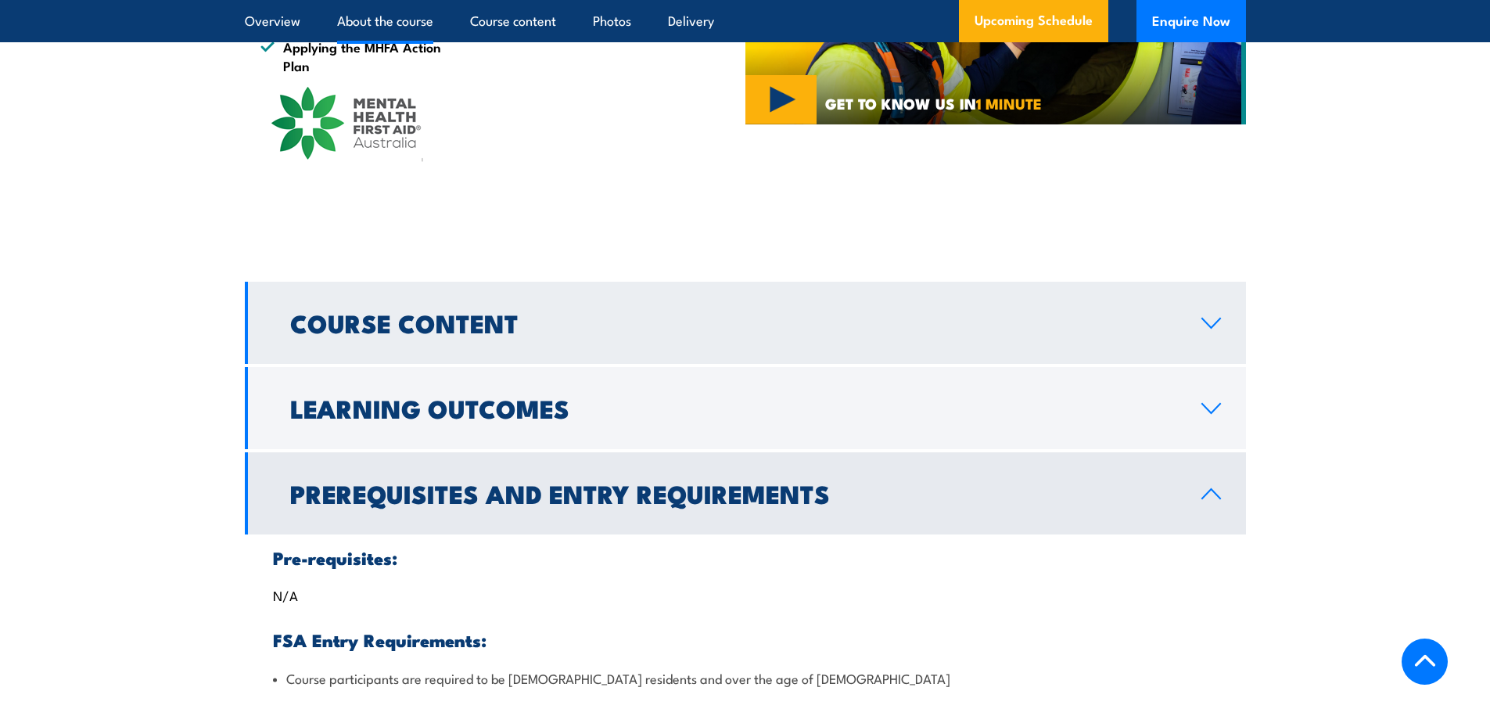
click at [1201, 329] on icon at bounding box center [1211, 323] width 21 height 13
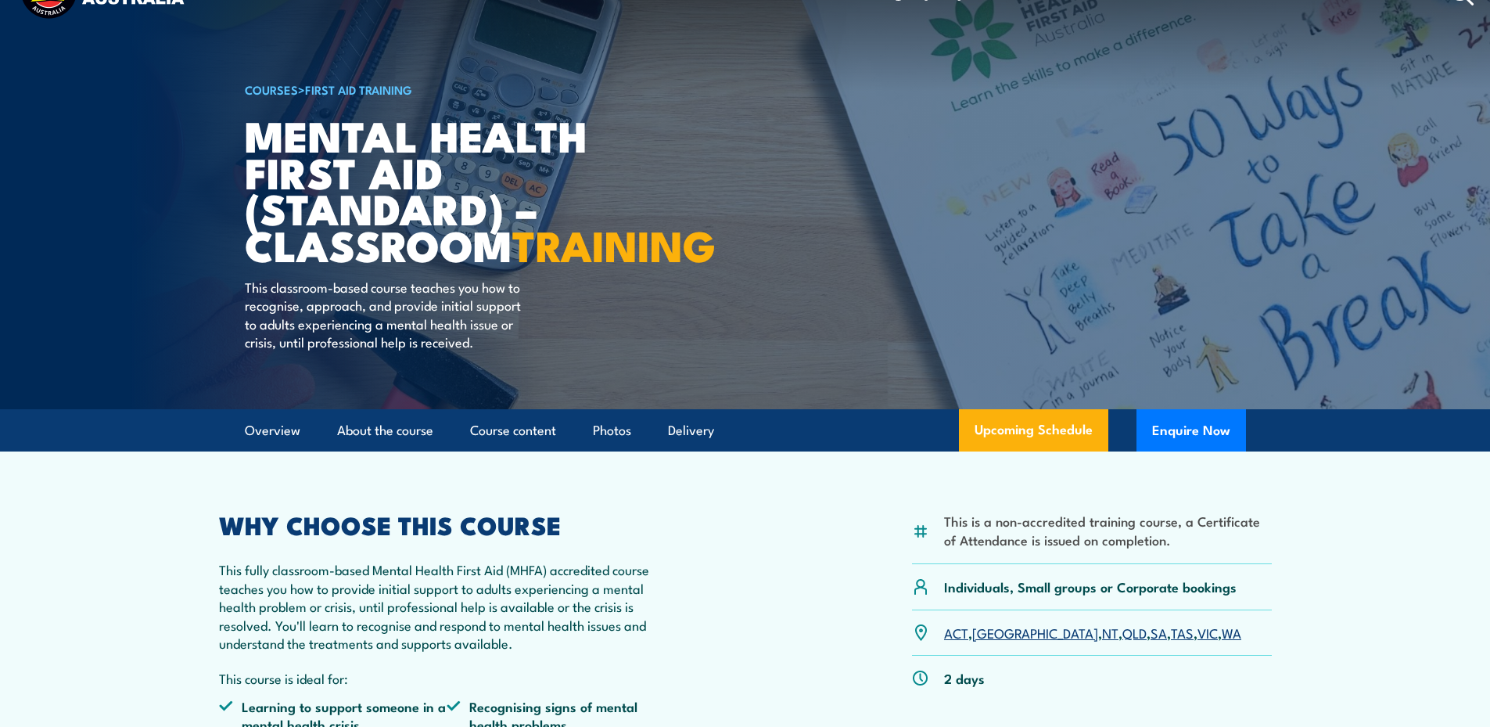
scroll to position [0, 0]
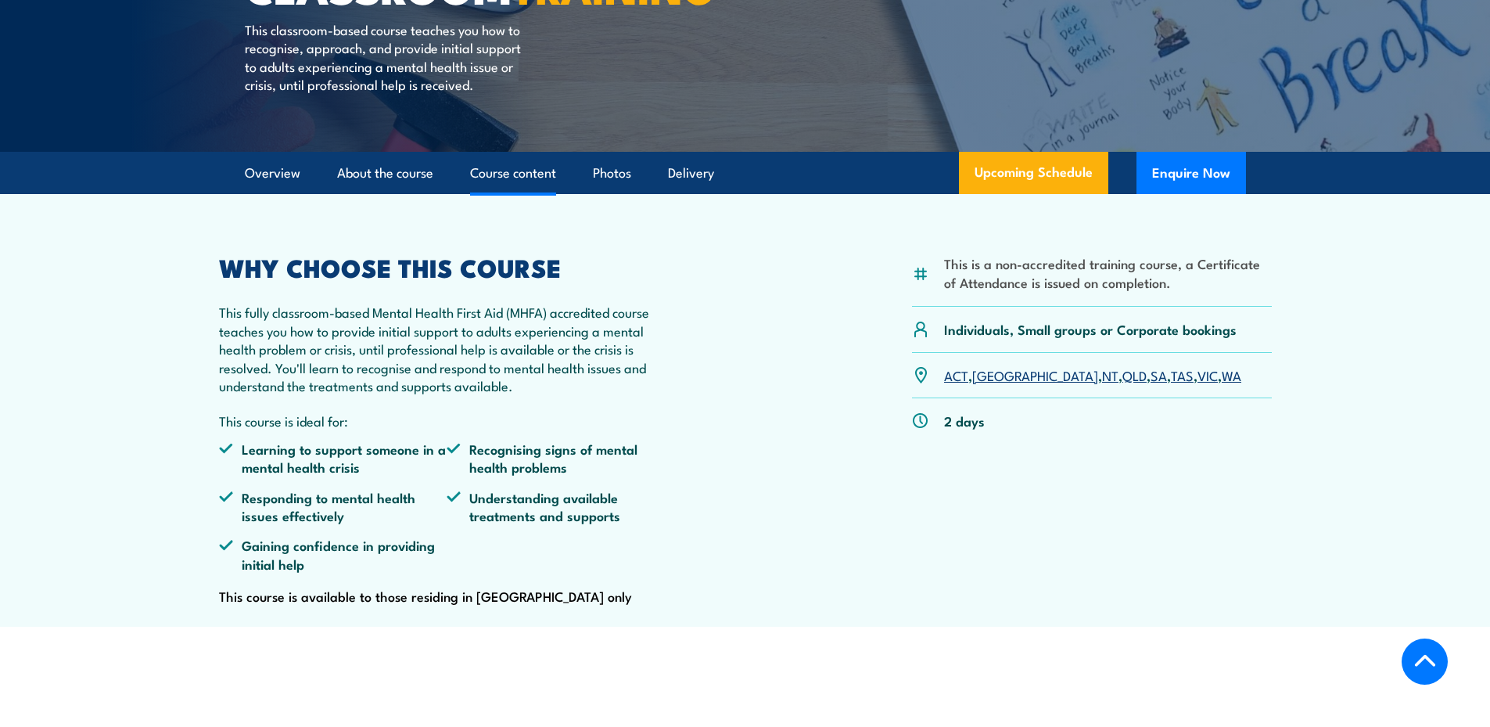
click at [534, 194] on link "Course content" at bounding box center [513, 173] width 86 height 41
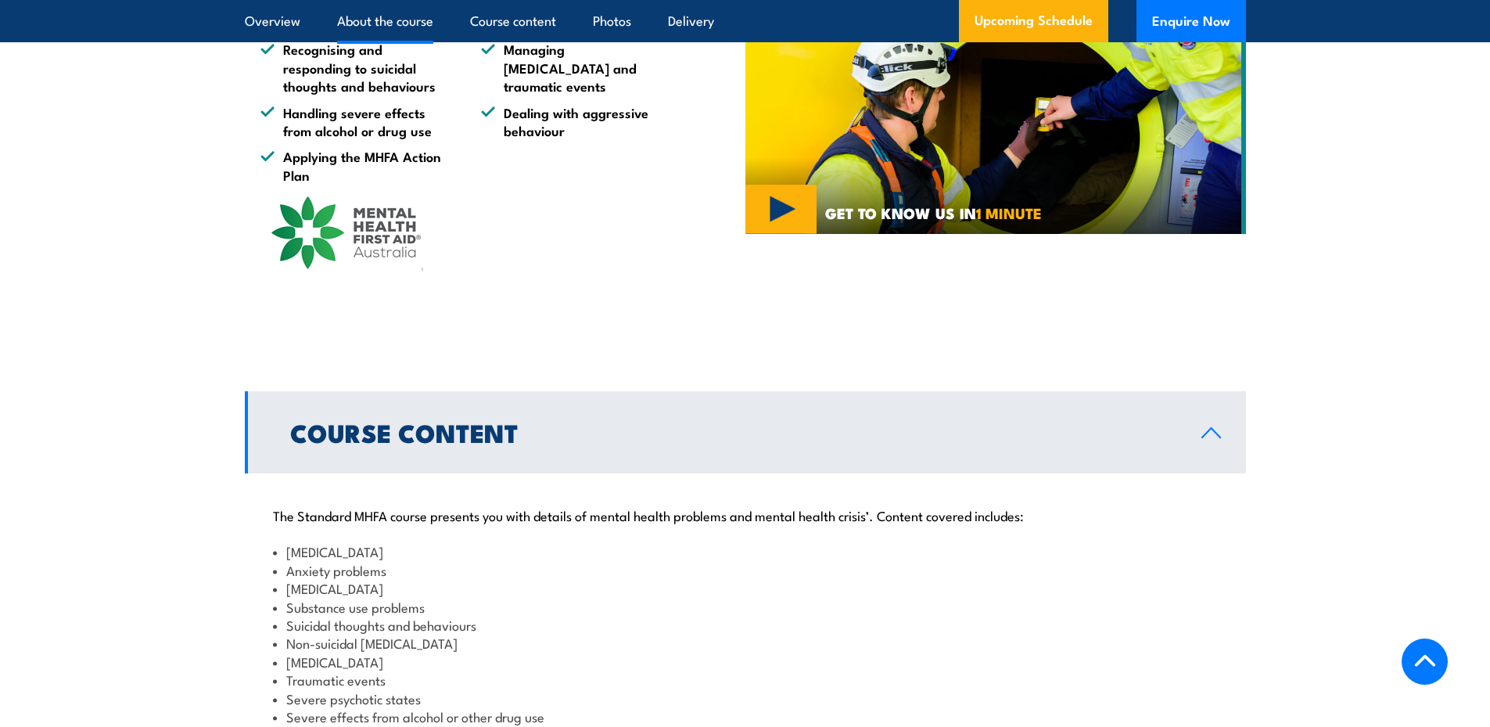
scroll to position [911, 0]
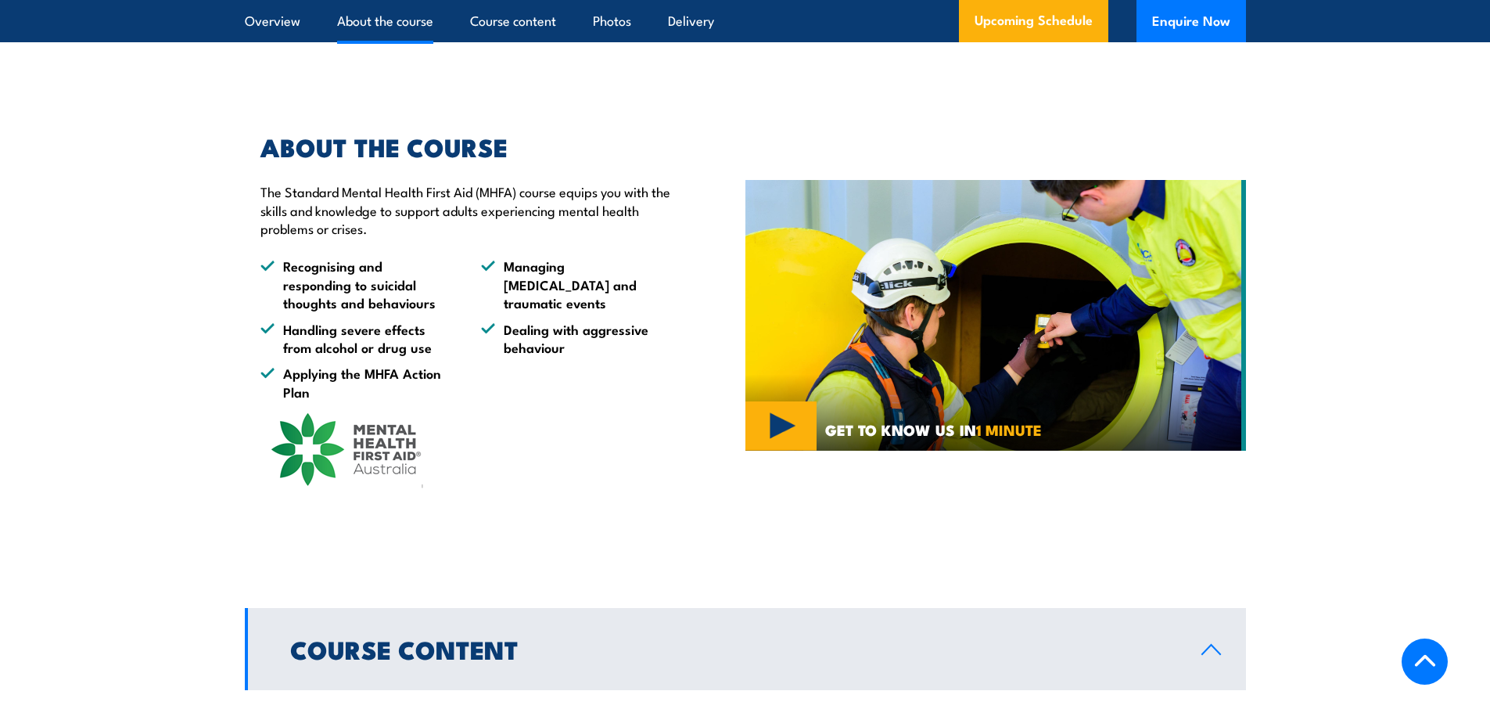
click at [376, 16] on link "About the course" at bounding box center [385, 20] width 96 height 41
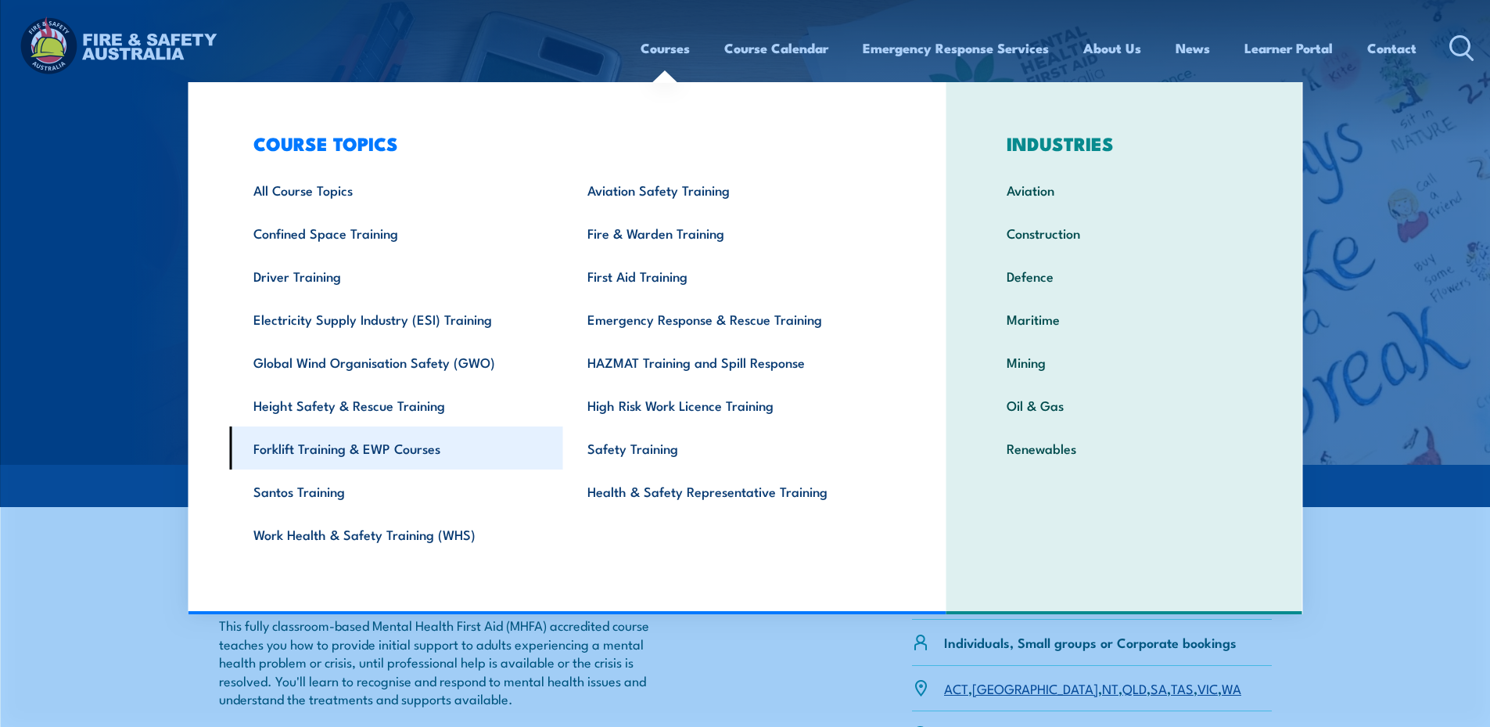
click at [351, 447] on link "Forklift Training & EWP Courses" at bounding box center [396, 447] width 334 height 43
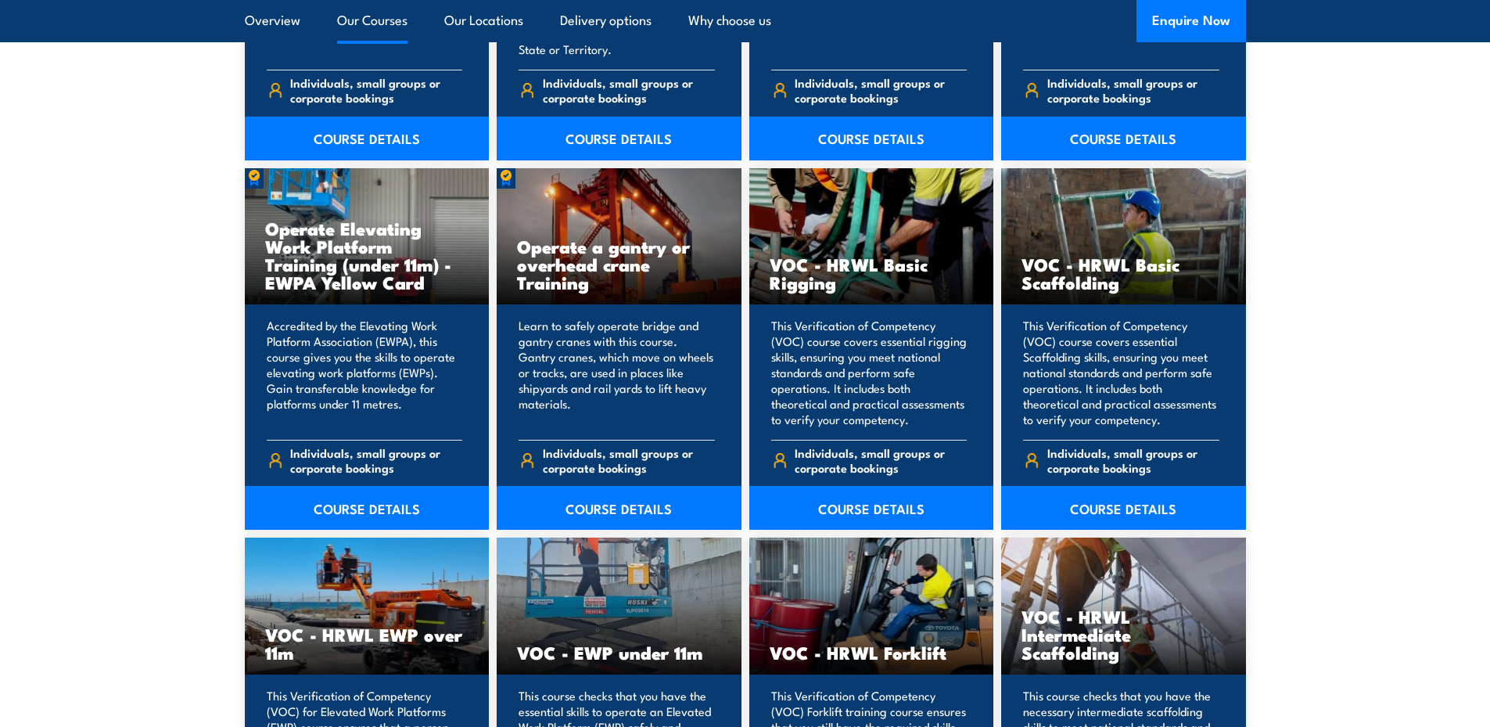
scroll to position [1565, 0]
click at [1288, 233] on section "13 COURSES Conduct telescopic materials handler operations Training 13" at bounding box center [745, 539] width 1490 height 1641
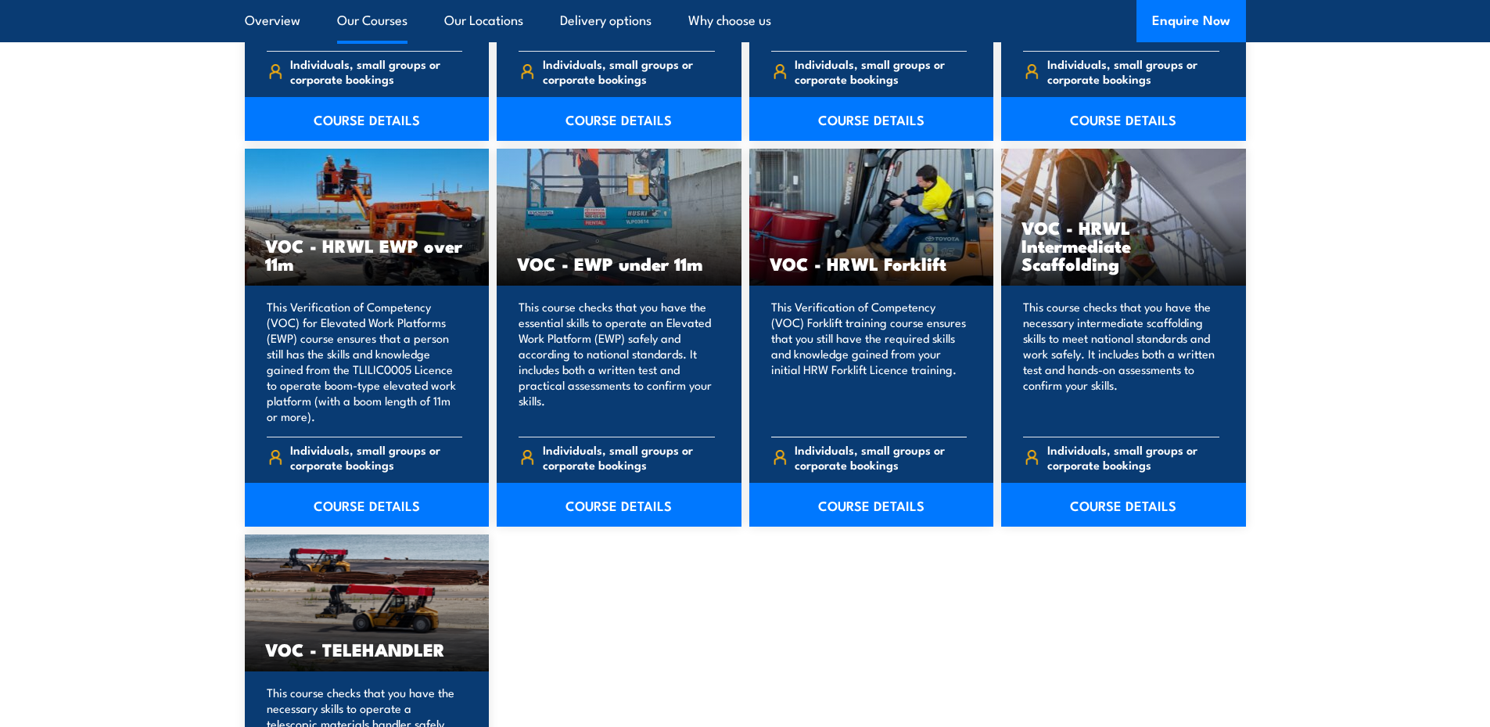
scroll to position [1956, 0]
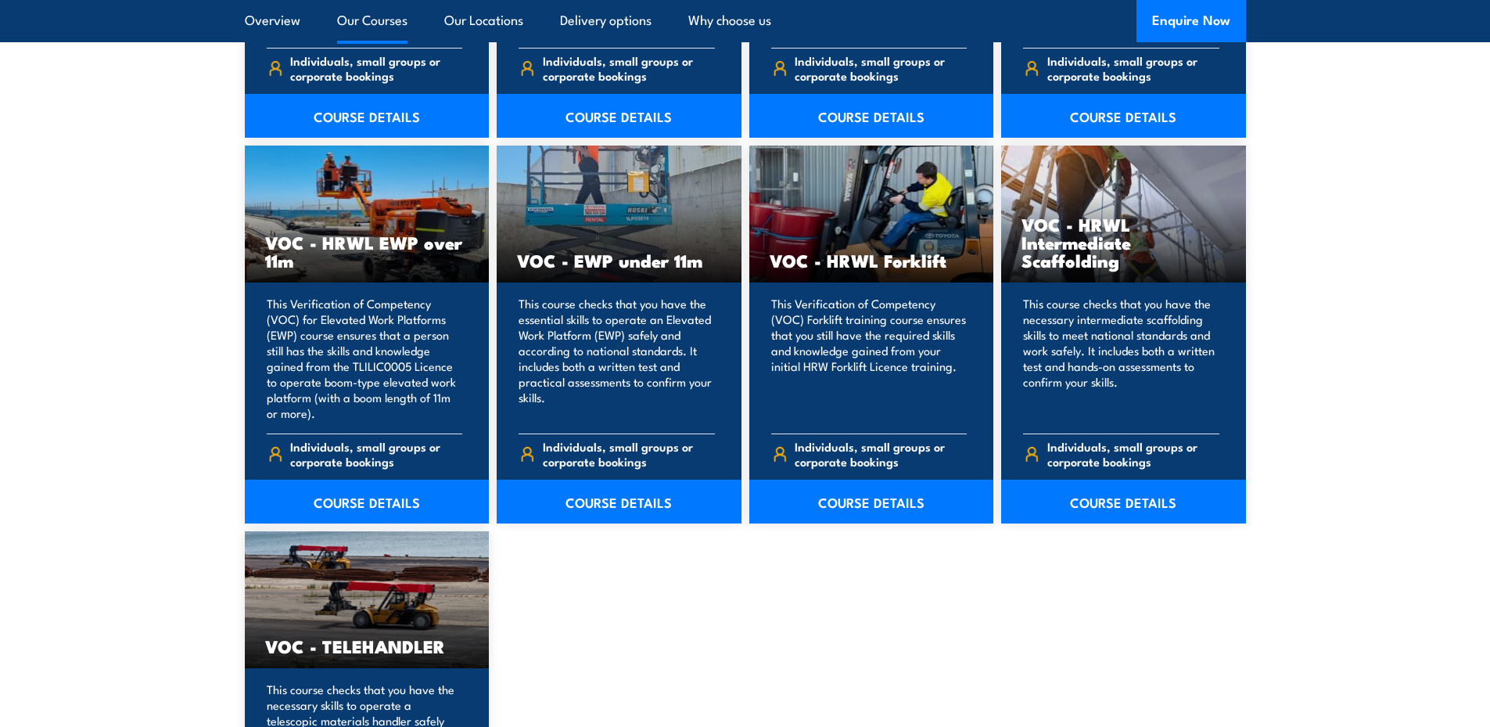
click at [636, 624] on div "Conduct telescopic materials handler operations Training Learn to operate a tel…" at bounding box center [745, 134] width 1001 height 1519
